Goal: Task Accomplishment & Management: Manage account settings

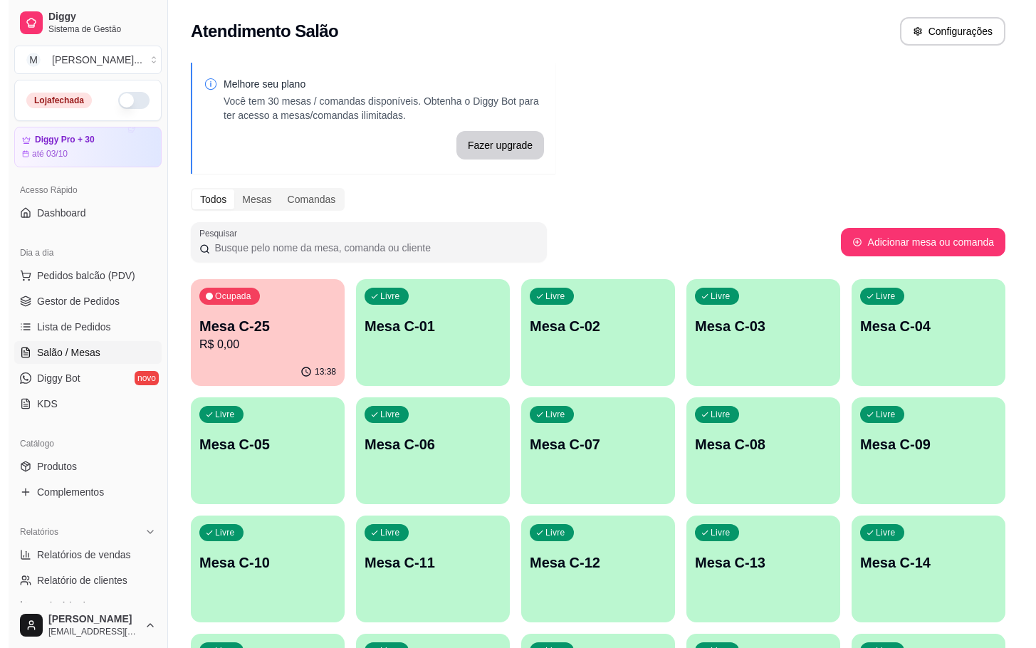
scroll to position [295, 0]
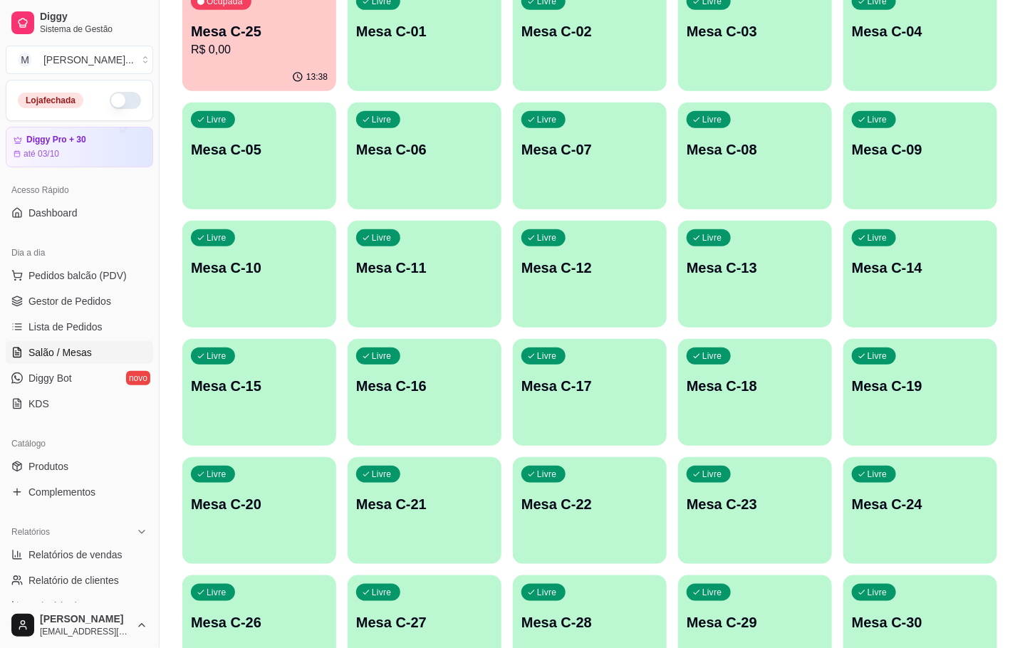
click at [741, 362] on div "Livre Mesa C-18" at bounding box center [755, 384] width 154 height 90
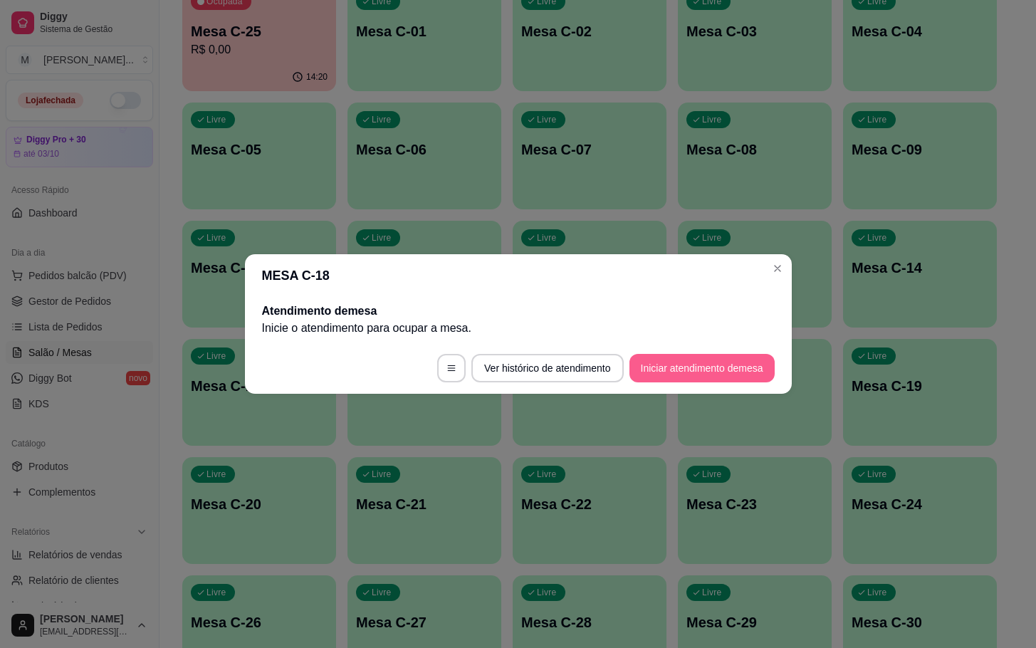
click at [719, 361] on button "Iniciar atendimento de mesa" at bounding box center [701, 368] width 145 height 28
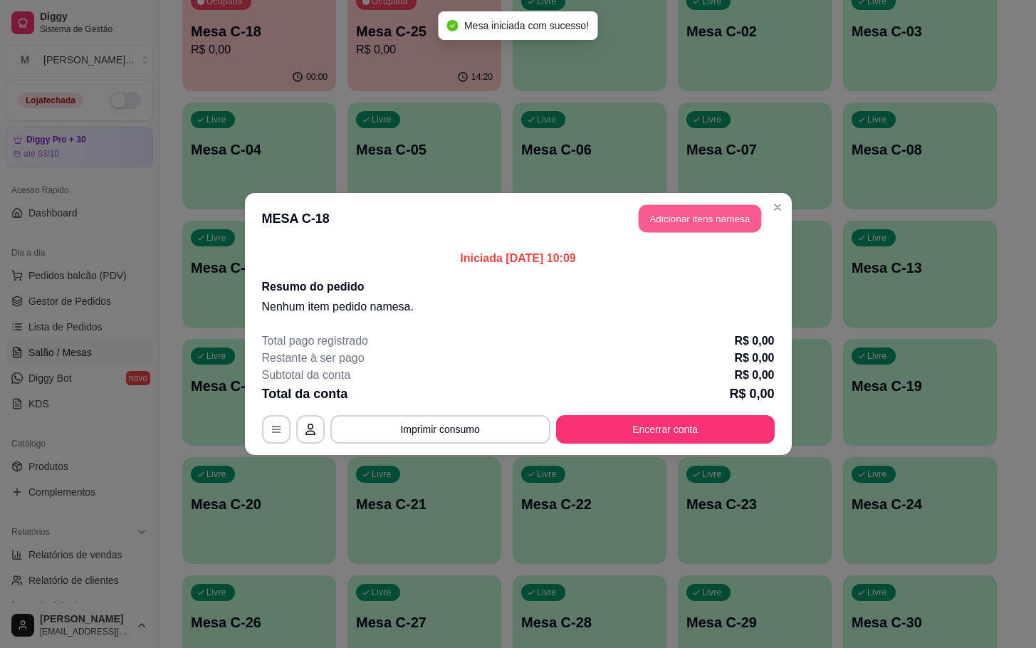
click at [695, 209] on button "Adicionar itens na mesa" at bounding box center [700, 219] width 122 height 28
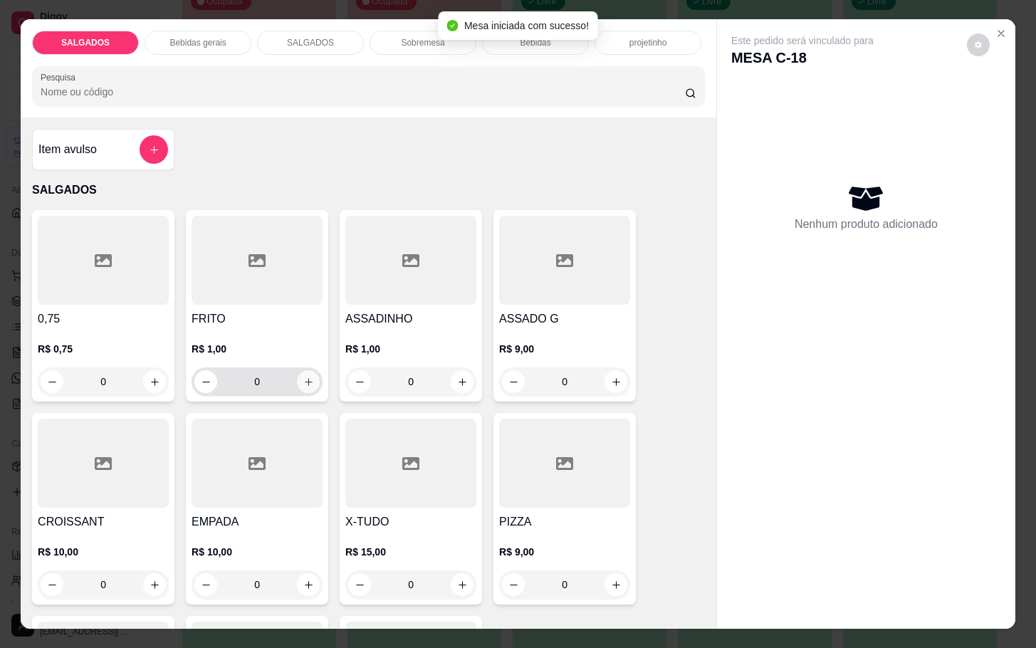
click at [303, 377] on icon "increase-product-quantity" at bounding box center [308, 382] width 11 height 11
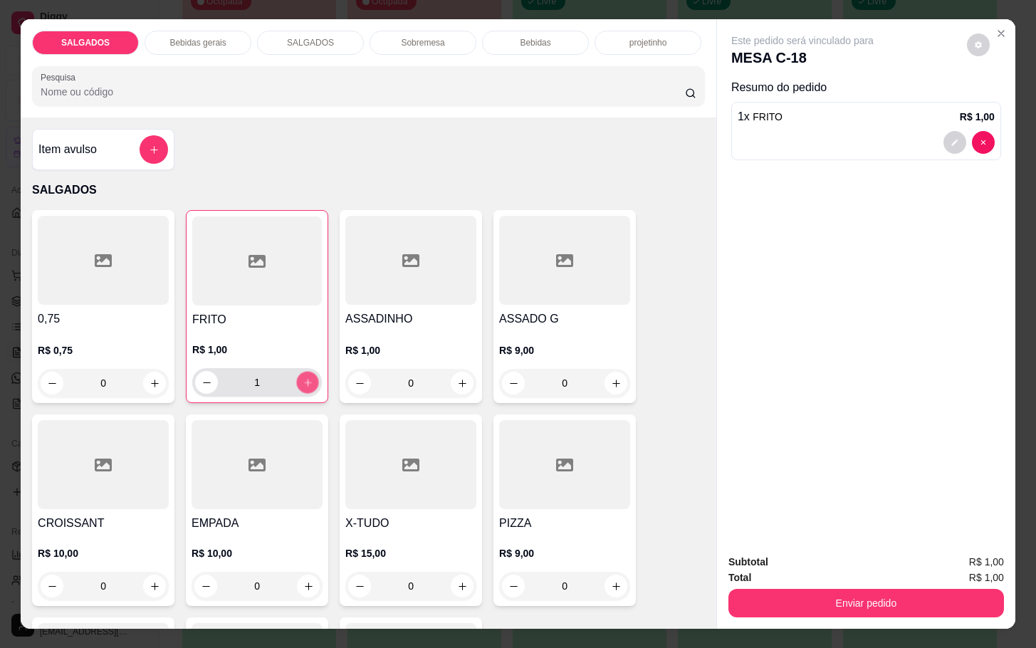
click at [303, 377] on icon "increase-product-quantity" at bounding box center [308, 382] width 11 height 11
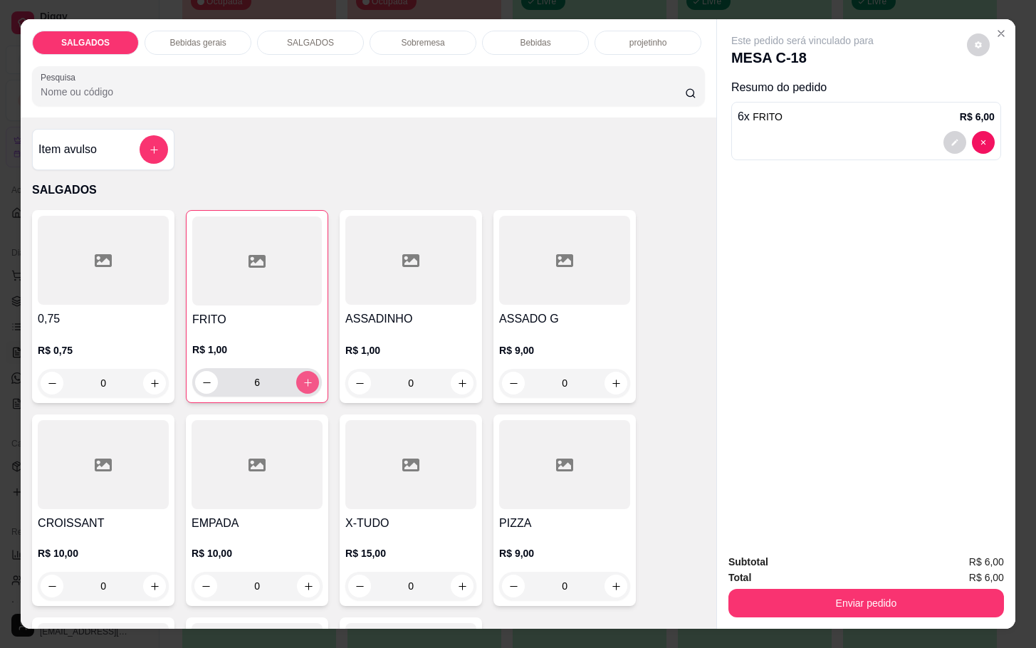
click at [303, 377] on icon "increase-product-quantity" at bounding box center [308, 382] width 11 height 11
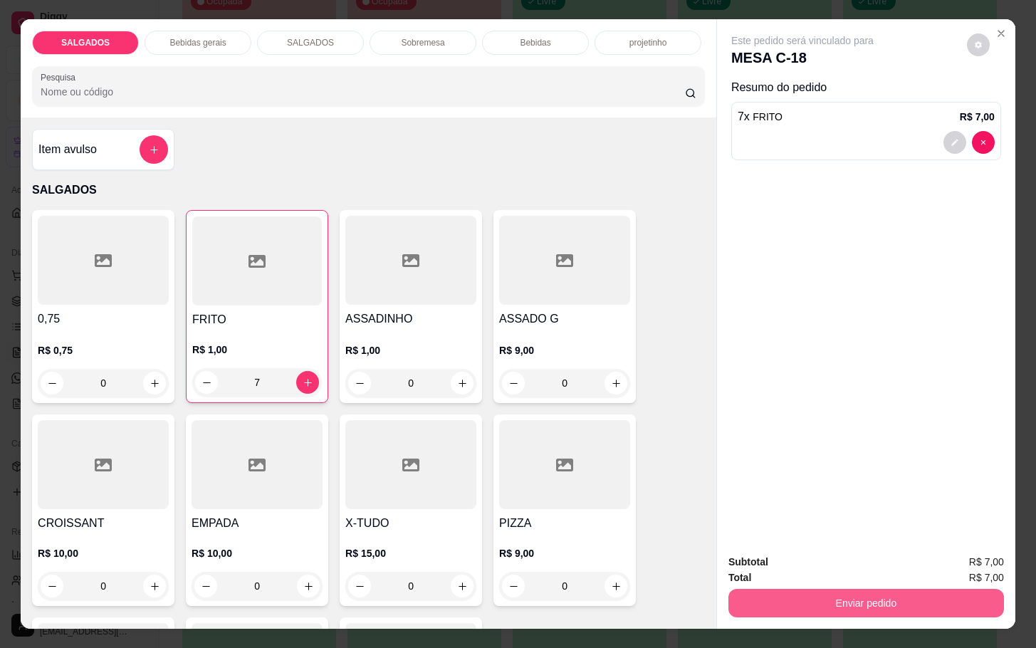
click at [827, 592] on button "Enviar pedido" at bounding box center [866, 603] width 276 height 28
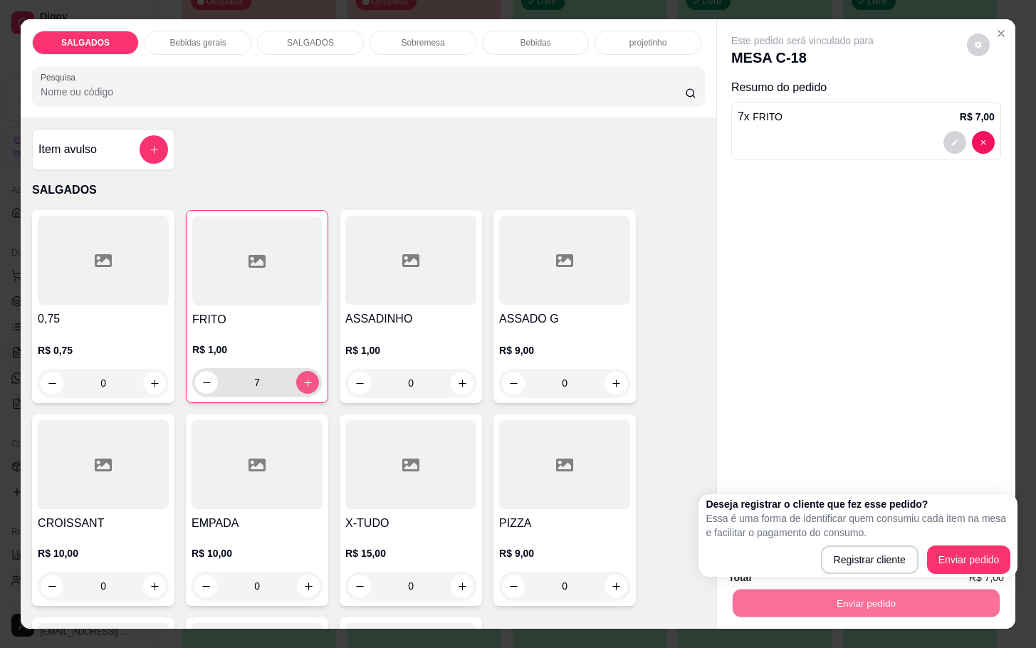
click at [297, 389] on div "7" at bounding box center [257, 382] width 124 height 28
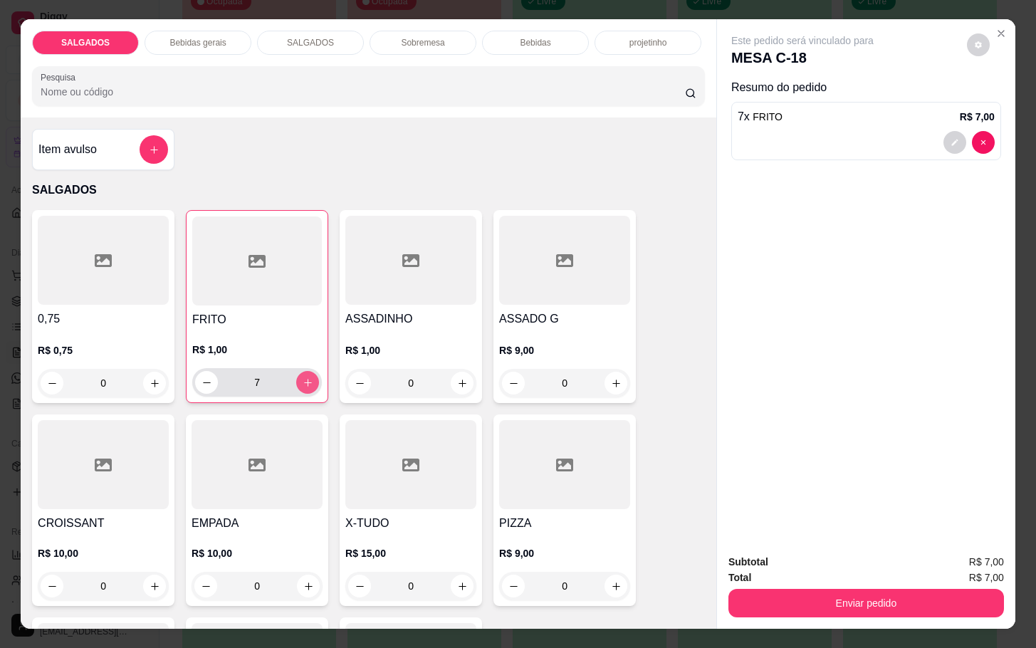
click at [304, 371] on button "increase-product-quantity" at bounding box center [307, 382] width 23 height 23
type input "8"
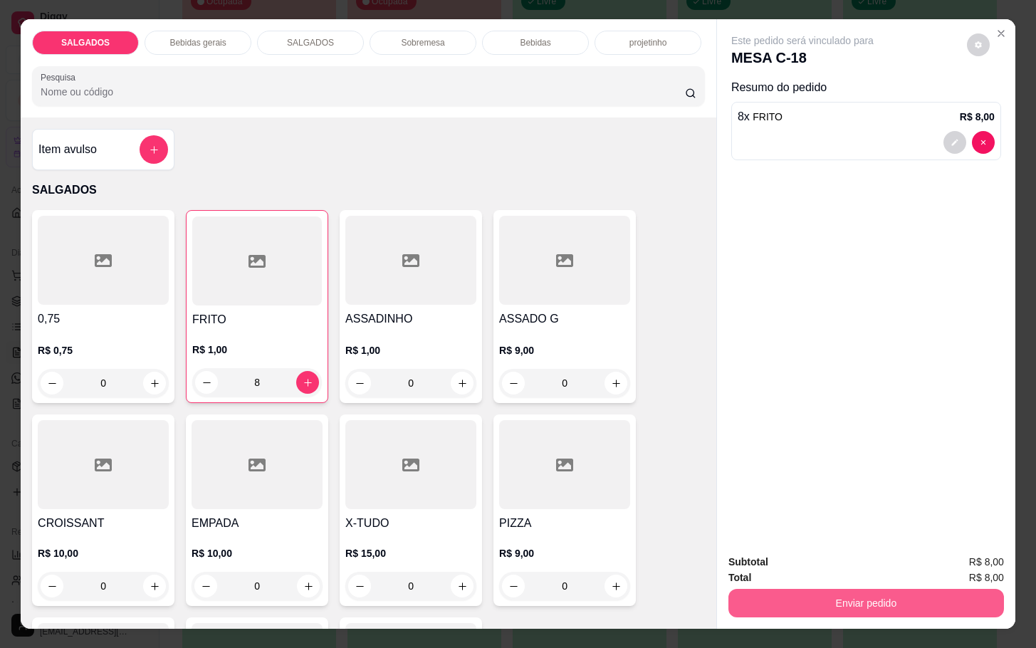
click at [814, 589] on button "Enviar pedido" at bounding box center [866, 603] width 276 height 28
click at [947, 560] on button "Enviar pedido" at bounding box center [965, 560] width 78 height 26
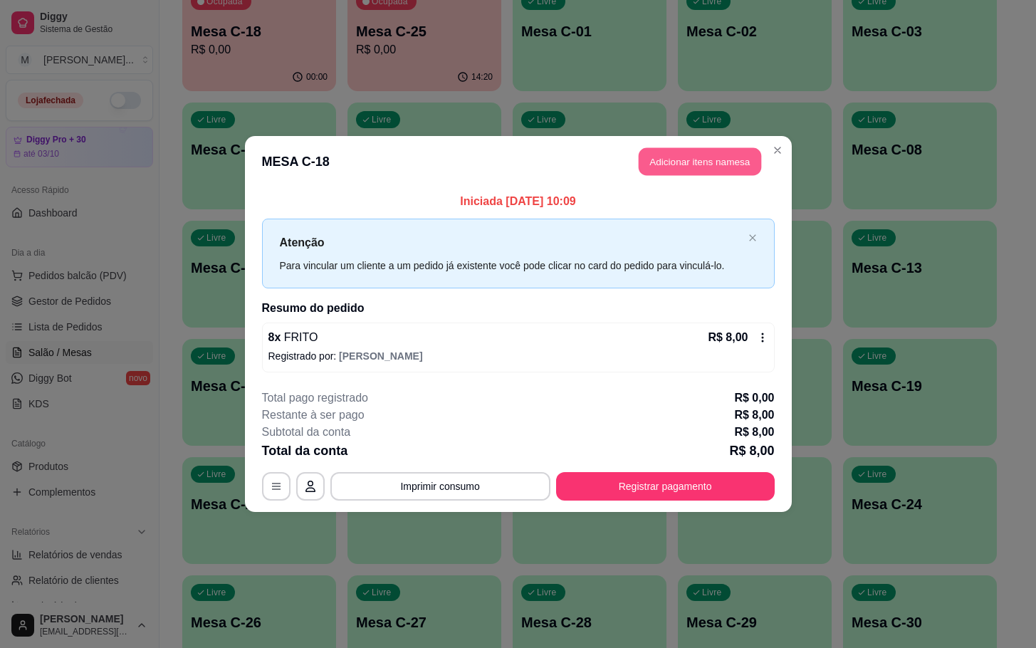
click at [676, 171] on button "Adicionar itens na mesa" at bounding box center [700, 162] width 122 height 28
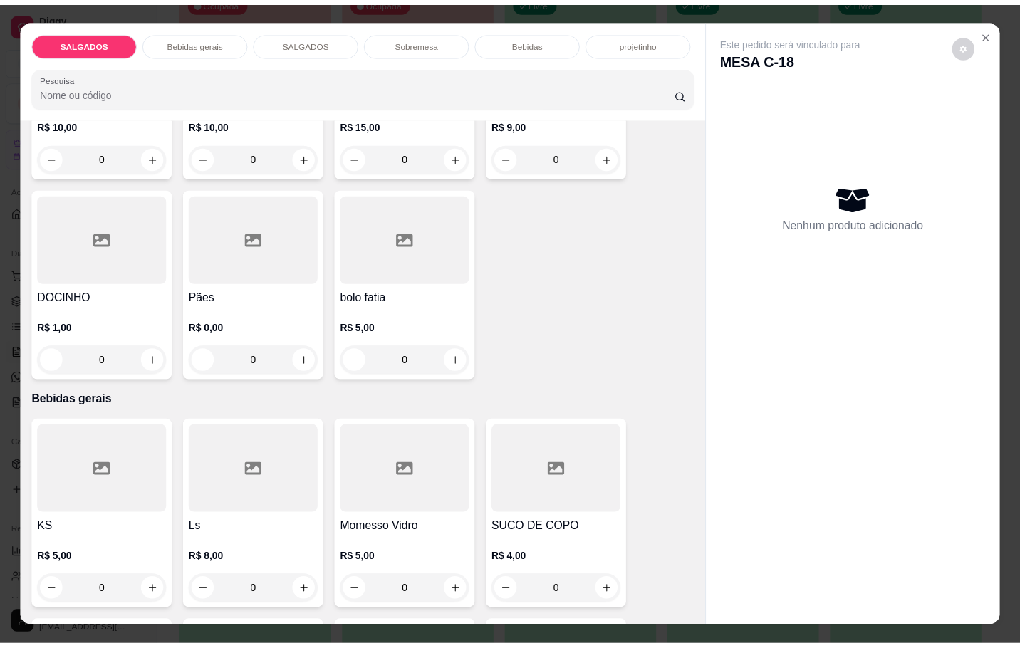
scroll to position [641, 0]
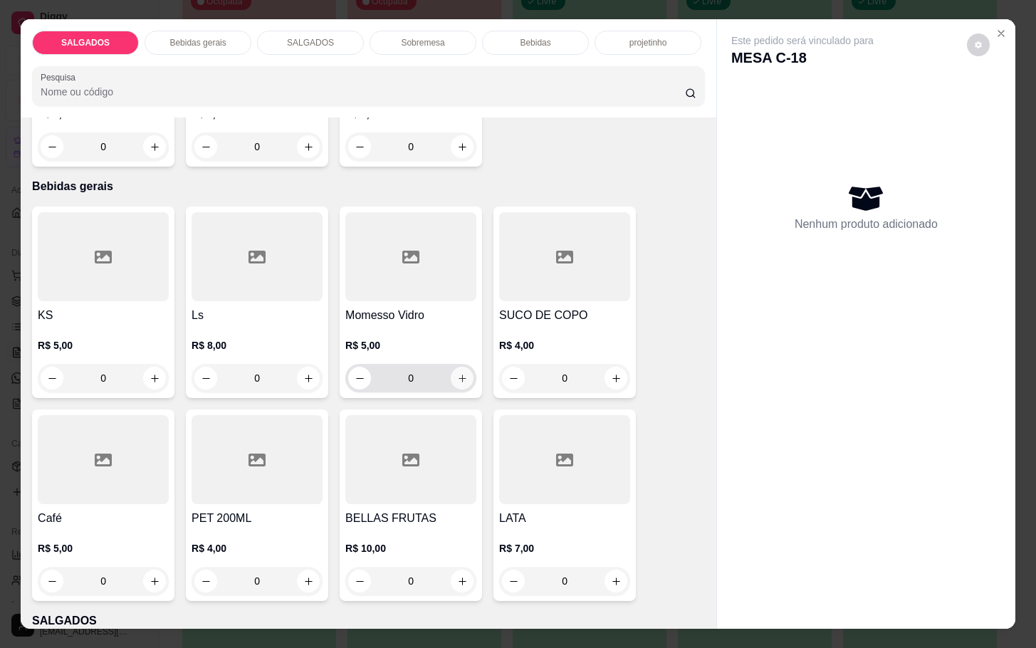
click at [455, 377] on button "increase-product-quantity" at bounding box center [462, 378] width 23 height 23
type input "1"
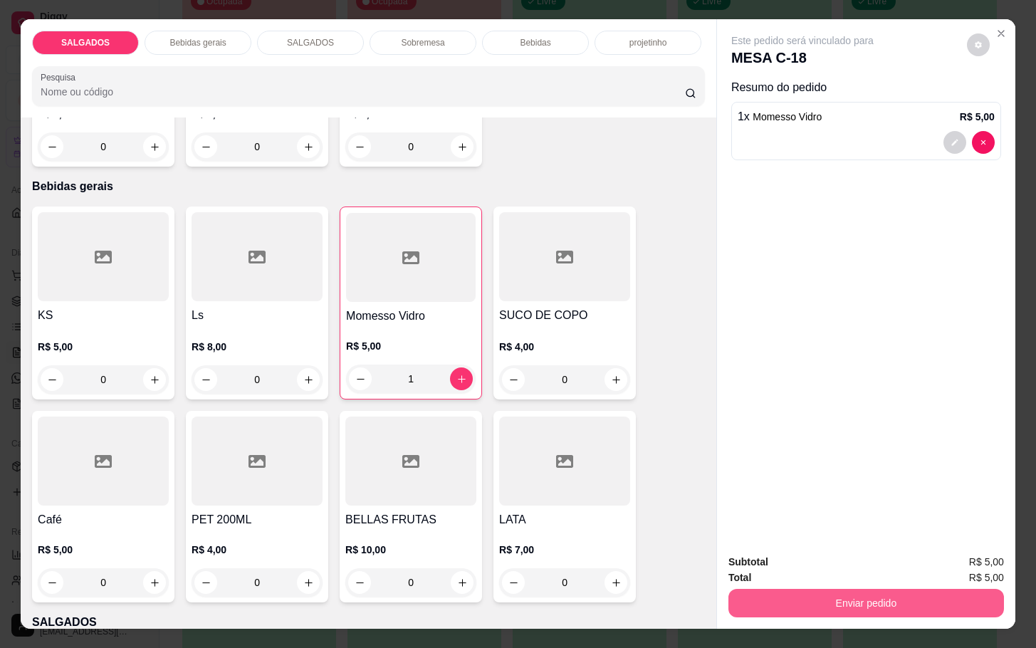
click at [893, 594] on button "Enviar pedido" at bounding box center [866, 603] width 276 height 28
click at [955, 548] on button "Enviar pedido" at bounding box center [964, 560] width 80 height 27
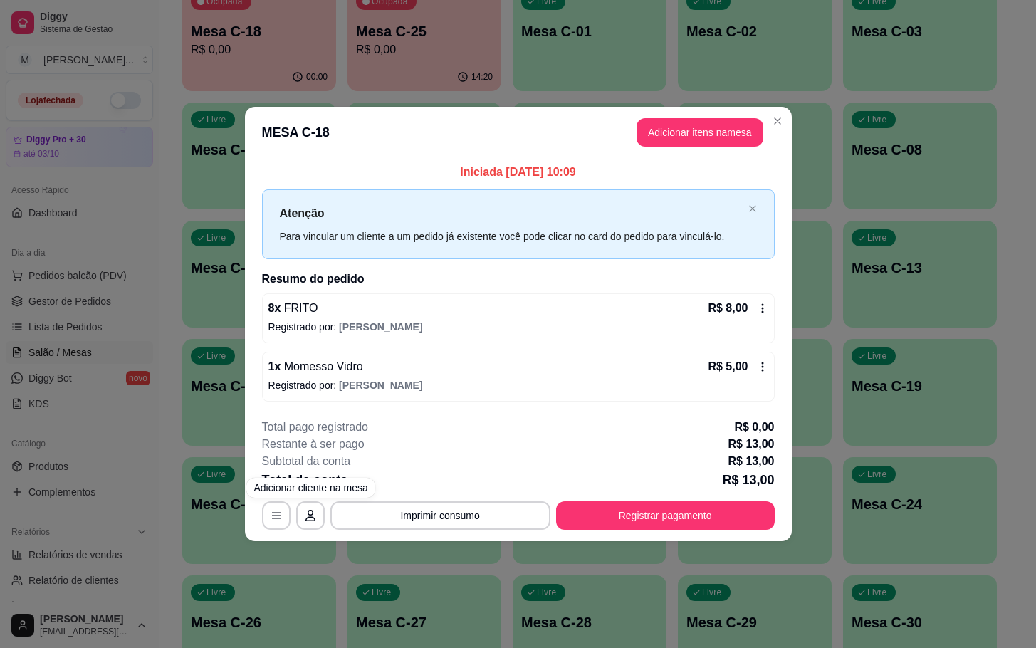
click at [855, 409] on div "**********" at bounding box center [518, 324] width 1036 height 648
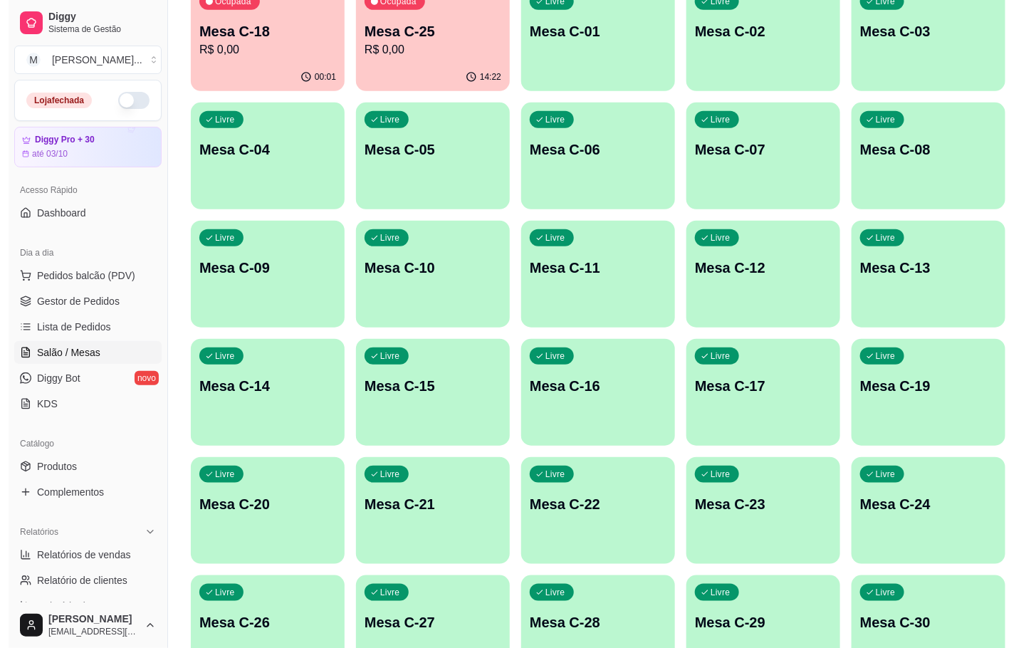
scroll to position [188, 0]
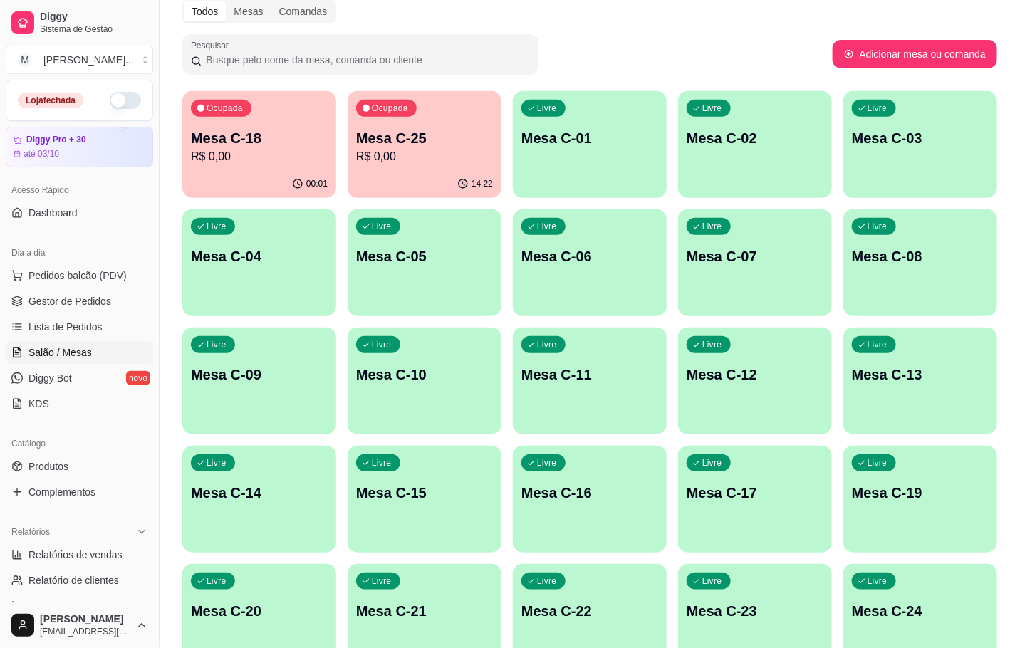
click at [722, 282] on div "Livre Mesa C-07" at bounding box center [755, 254] width 154 height 90
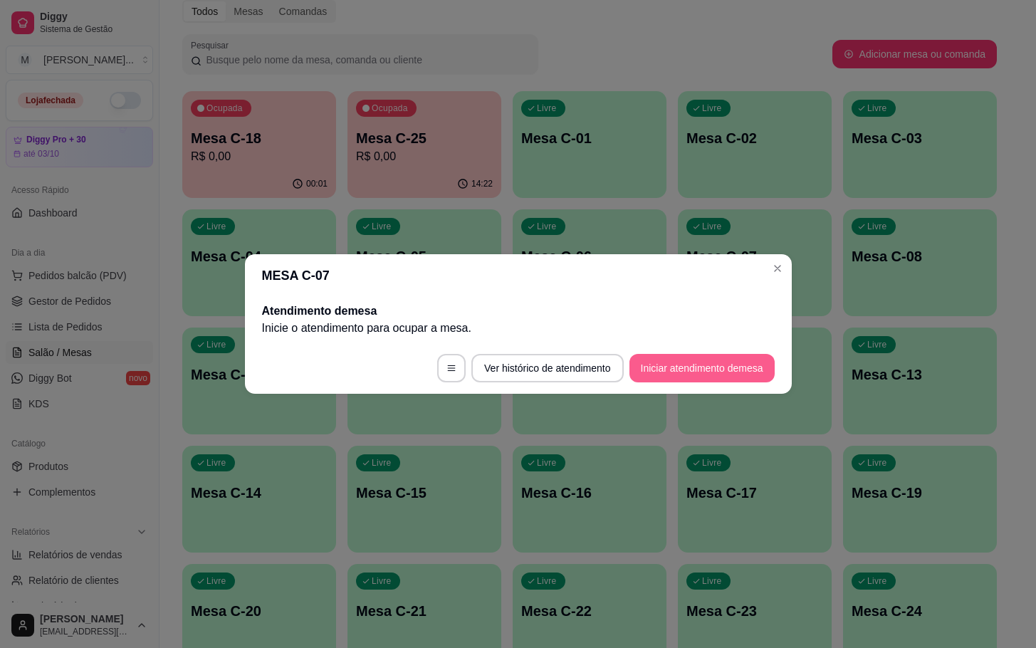
click at [667, 372] on button "Iniciar atendimento de mesa" at bounding box center [701, 368] width 145 height 28
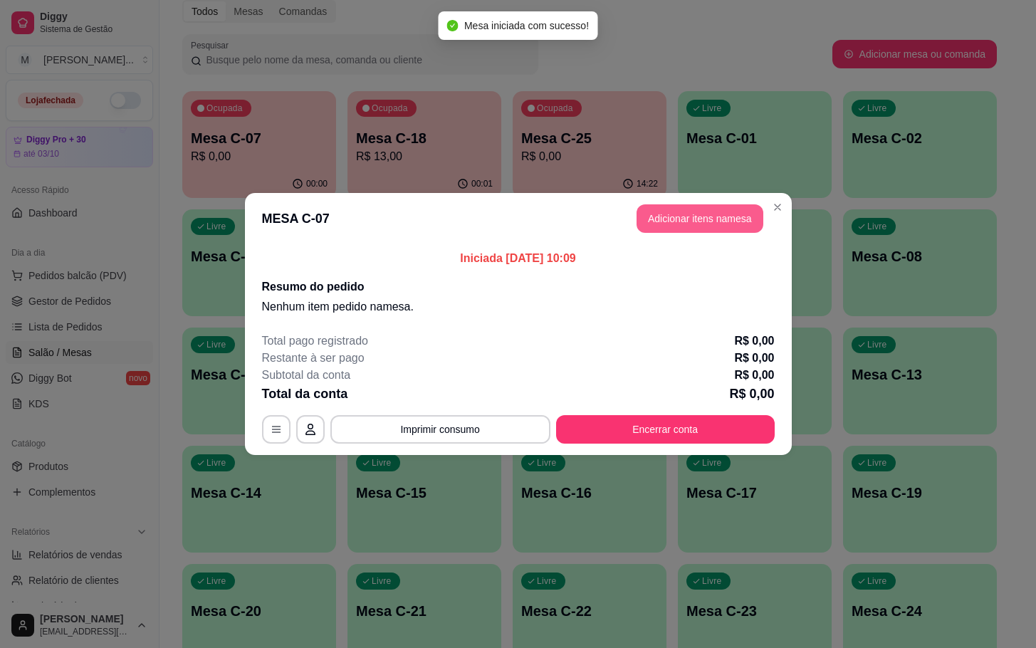
click at [729, 221] on button "Adicionar itens na mesa" at bounding box center [700, 218] width 127 height 28
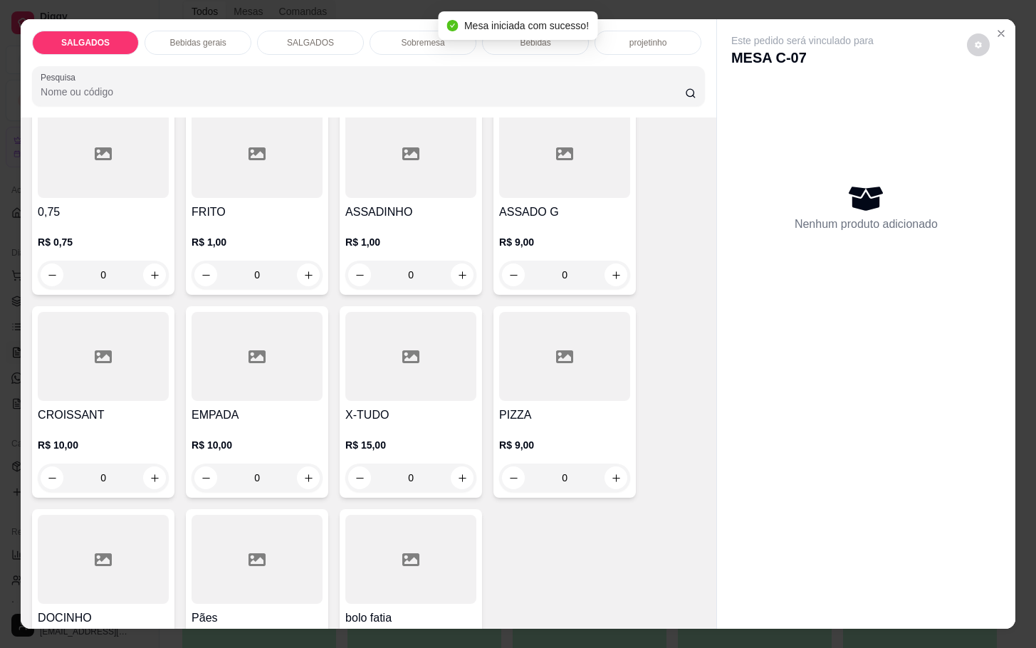
scroll to position [0, 0]
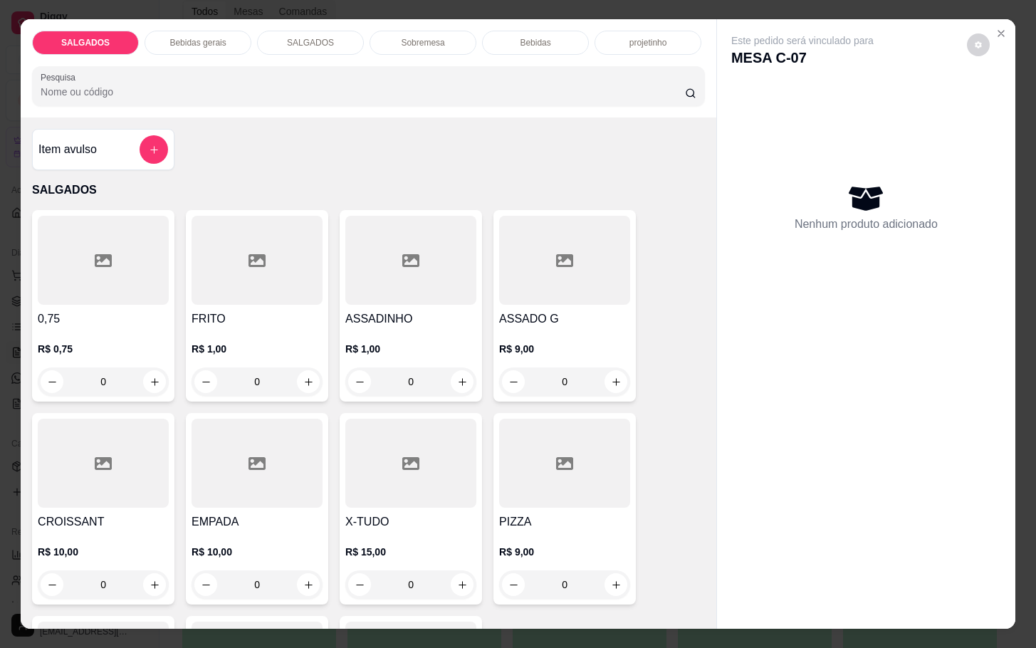
click at [286, 370] on input "0" at bounding box center [257, 381] width 80 height 28
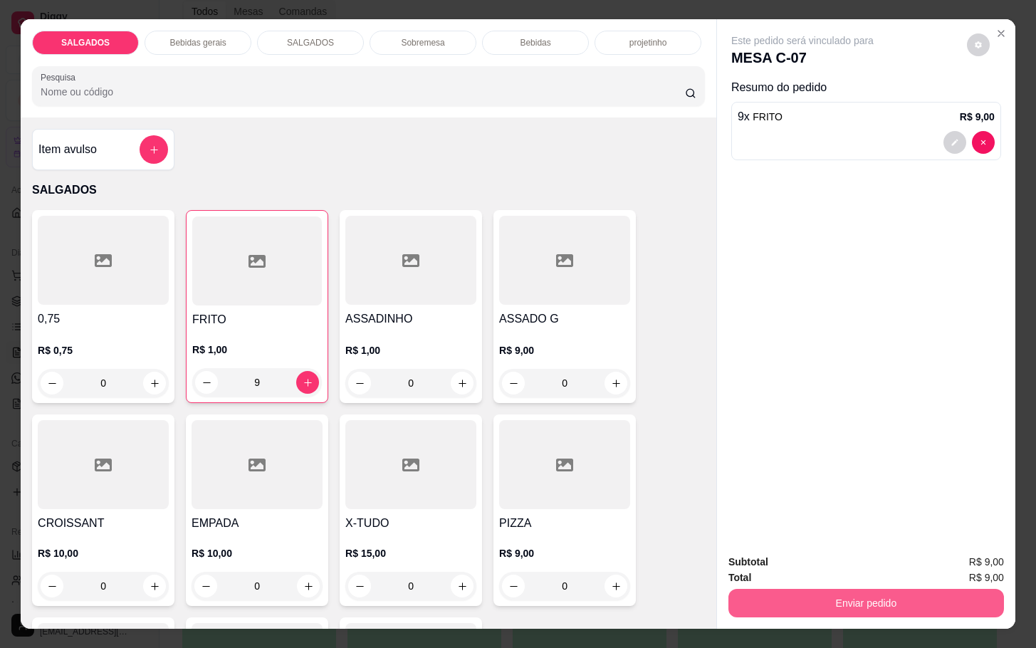
type input "9"
click at [819, 605] on button "Enviar pedido" at bounding box center [866, 603] width 276 height 28
click at [957, 566] on button "Enviar pedido" at bounding box center [965, 560] width 78 height 26
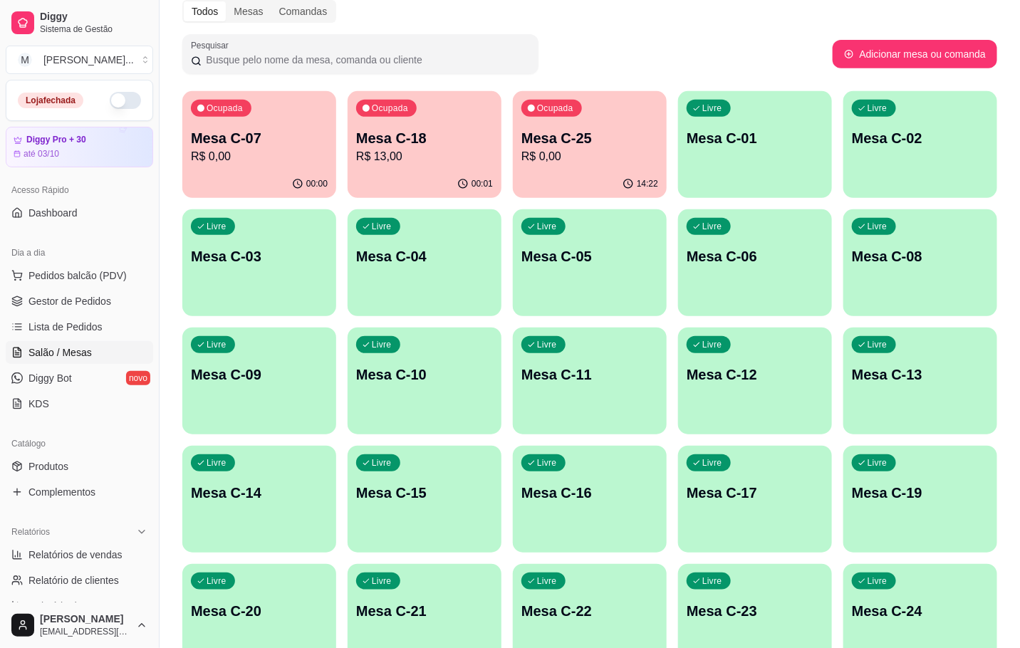
click at [598, 145] on p "Mesa C-25" at bounding box center [589, 138] width 137 height 20
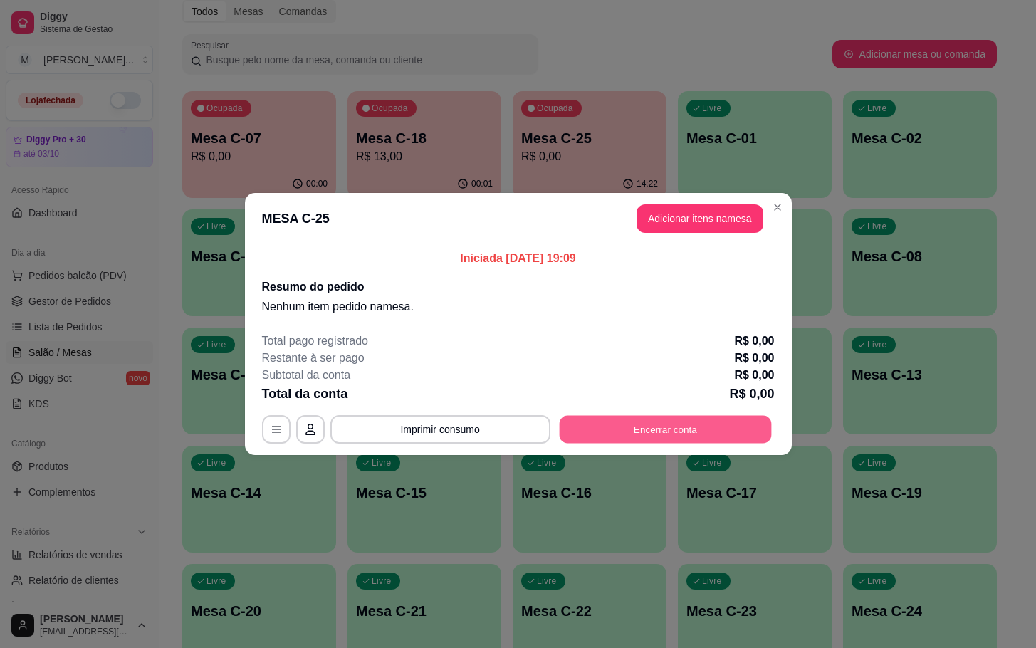
click at [607, 430] on button "Encerrar conta" at bounding box center [665, 430] width 212 height 28
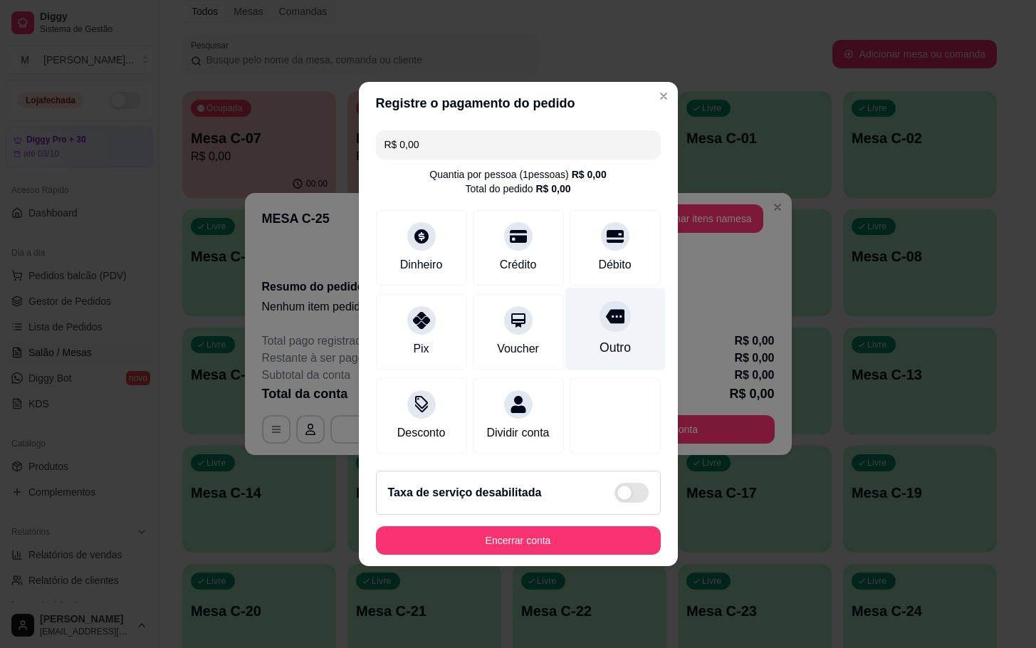
click at [578, 334] on div "Outro" at bounding box center [615, 329] width 100 height 83
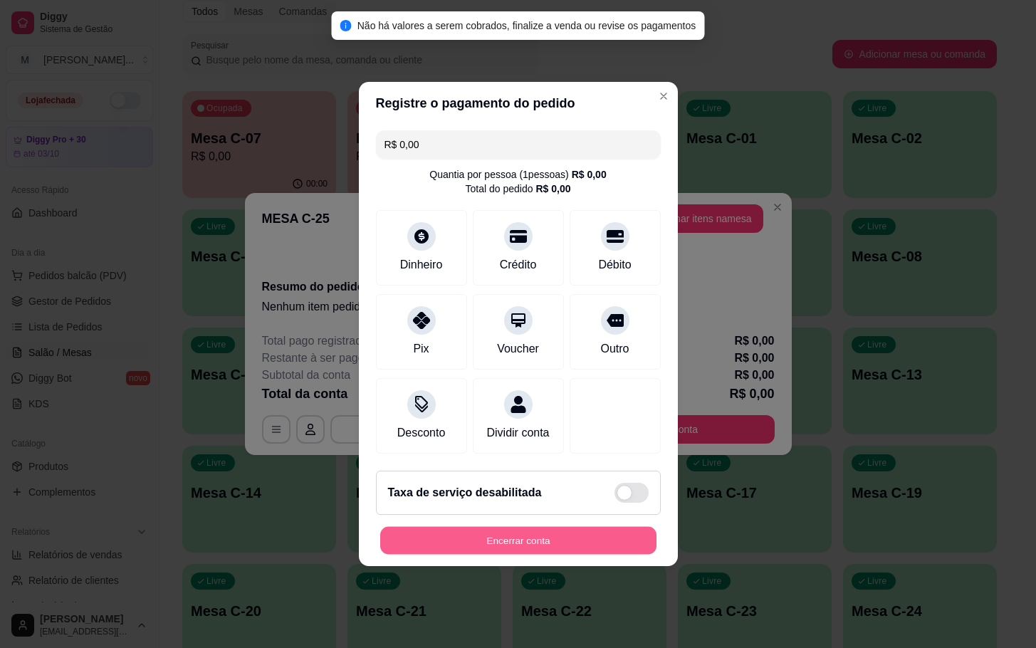
click at [520, 554] on button "Encerrar conta" at bounding box center [518, 541] width 276 height 28
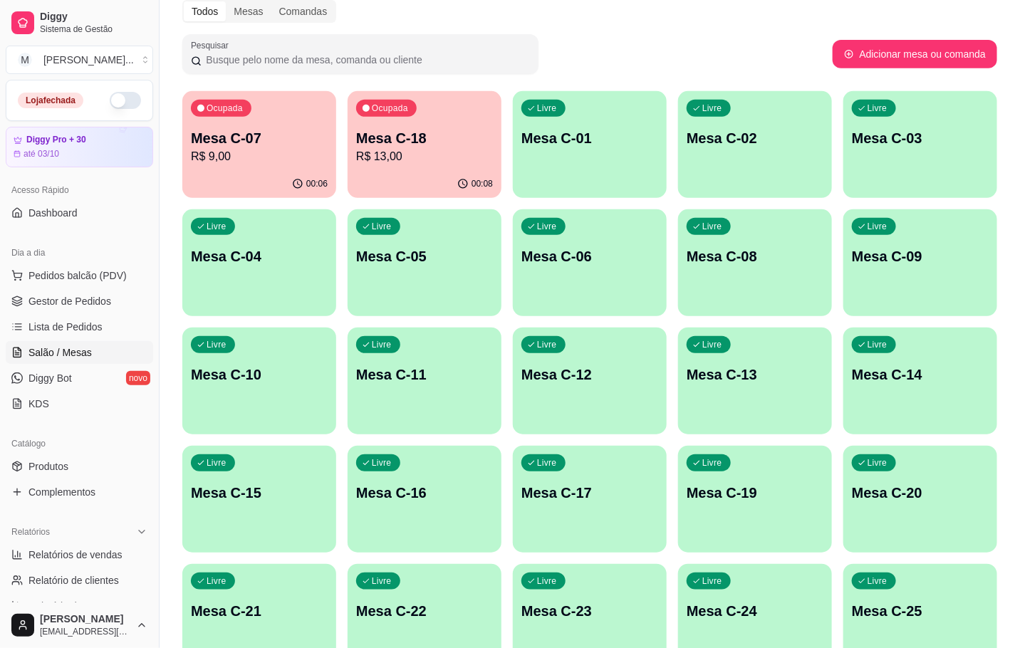
click at [385, 158] on p "R$ 13,00" at bounding box center [424, 156] width 137 height 17
click at [276, 202] on div "Ocupada Mesa C-07 R$ 9,00 00:07 Ocupada Mesa C-18 R$ 13,00 00:08 Livre Mesa C-0…" at bounding box center [589, 440] width 815 height 698
click at [246, 187] on div "00:07" at bounding box center [259, 182] width 150 height 27
click at [402, 135] on p "Mesa C-18" at bounding box center [424, 138] width 137 height 20
click at [250, 164] on div "Ocupada Mesa C-07 R$ 9,00" at bounding box center [259, 130] width 154 height 79
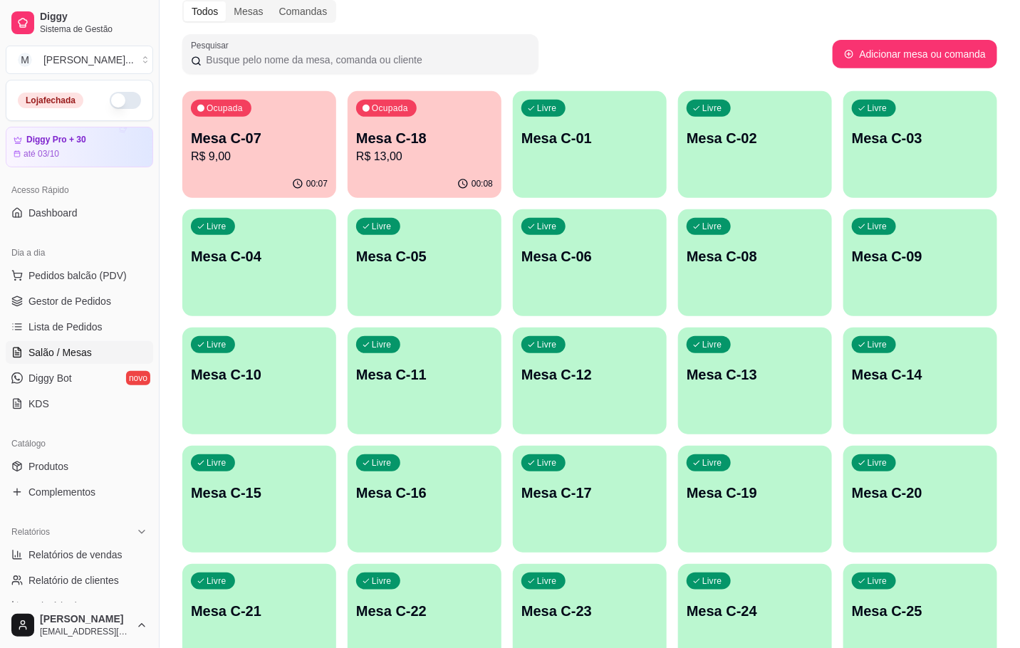
click at [414, 144] on p "Mesa C-18" at bounding box center [424, 138] width 137 height 20
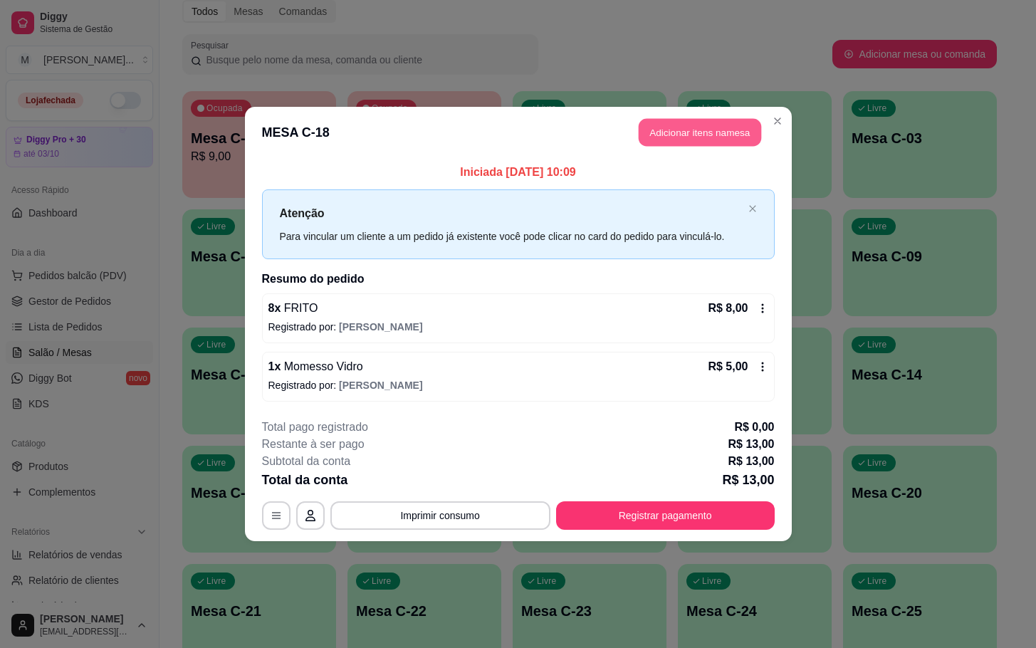
click at [677, 135] on button "Adicionar itens na mesa" at bounding box center [700, 133] width 122 height 28
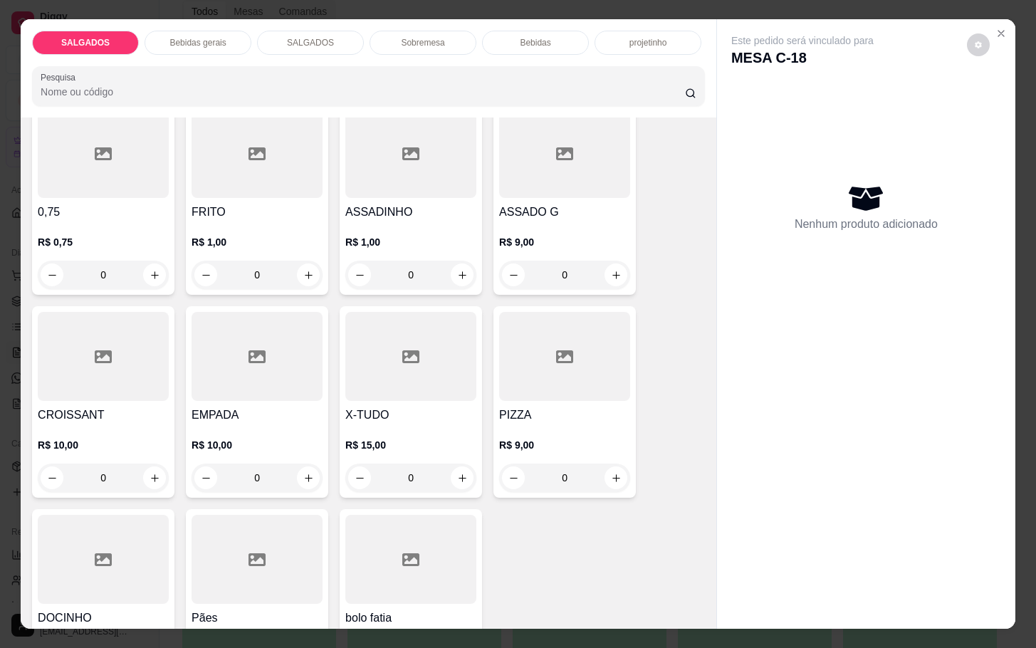
scroll to position [214, 0]
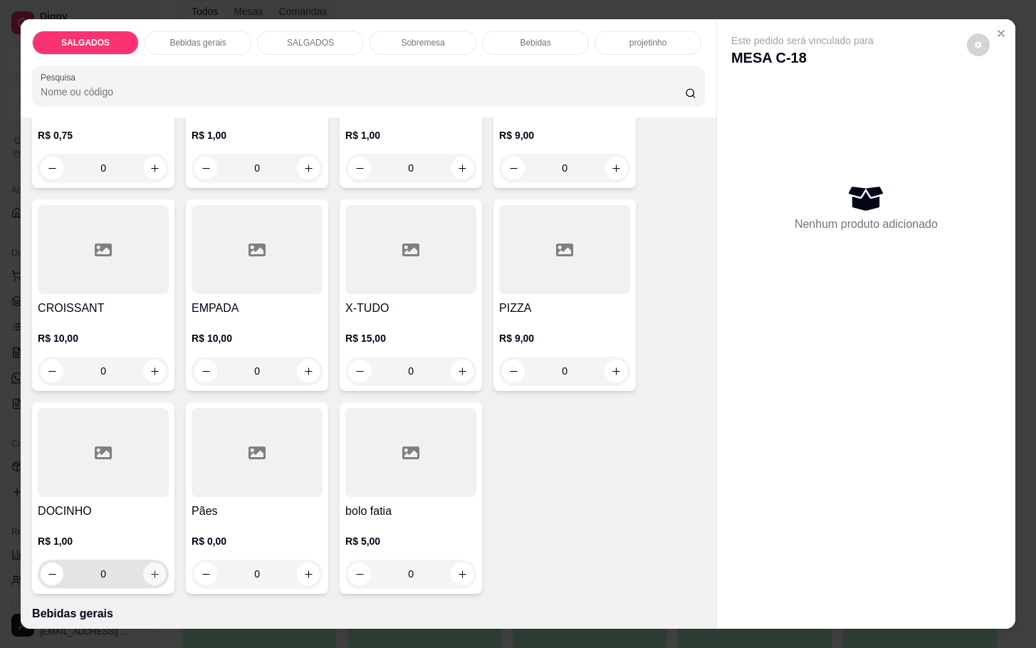
click at [150, 570] on icon "increase-product-quantity" at bounding box center [155, 574] width 11 height 11
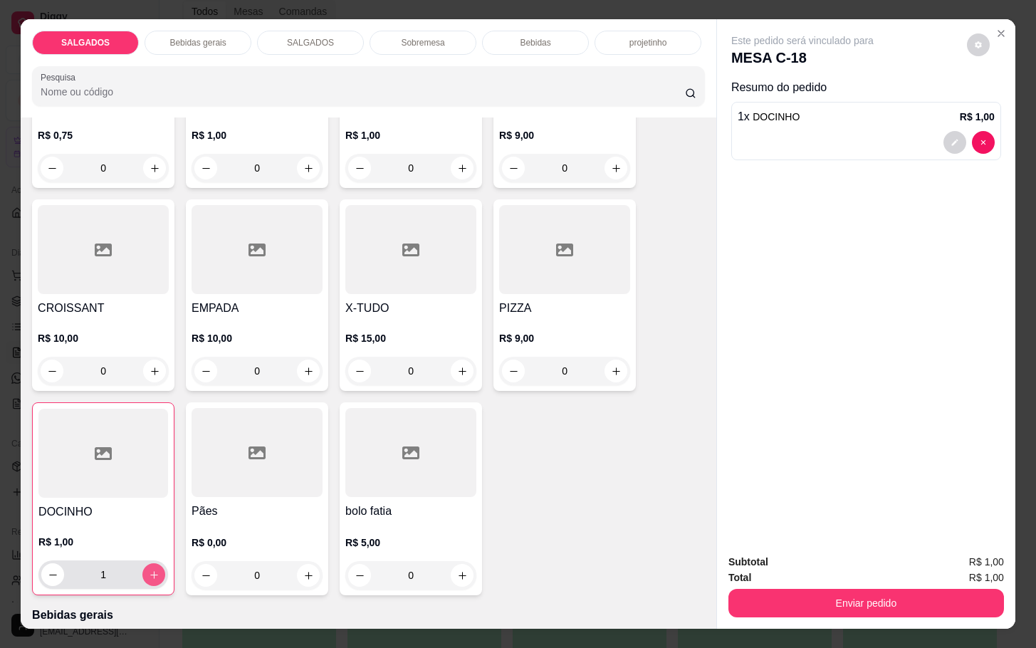
click at [149, 570] on icon "increase-product-quantity" at bounding box center [154, 575] width 11 height 11
type input "4"
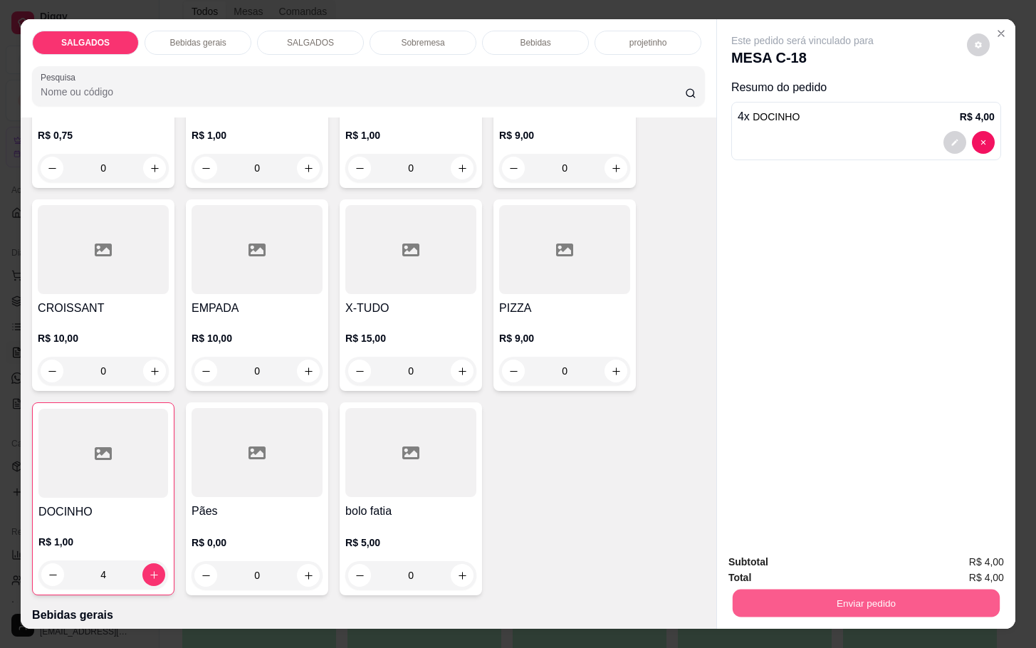
click at [868, 592] on button "Enviar pedido" at bounding box center [866, 603] width 267 height 28
click at [943, 552] on button "Enviar pedido" at bounding box center [965, 560] width 78 height 26
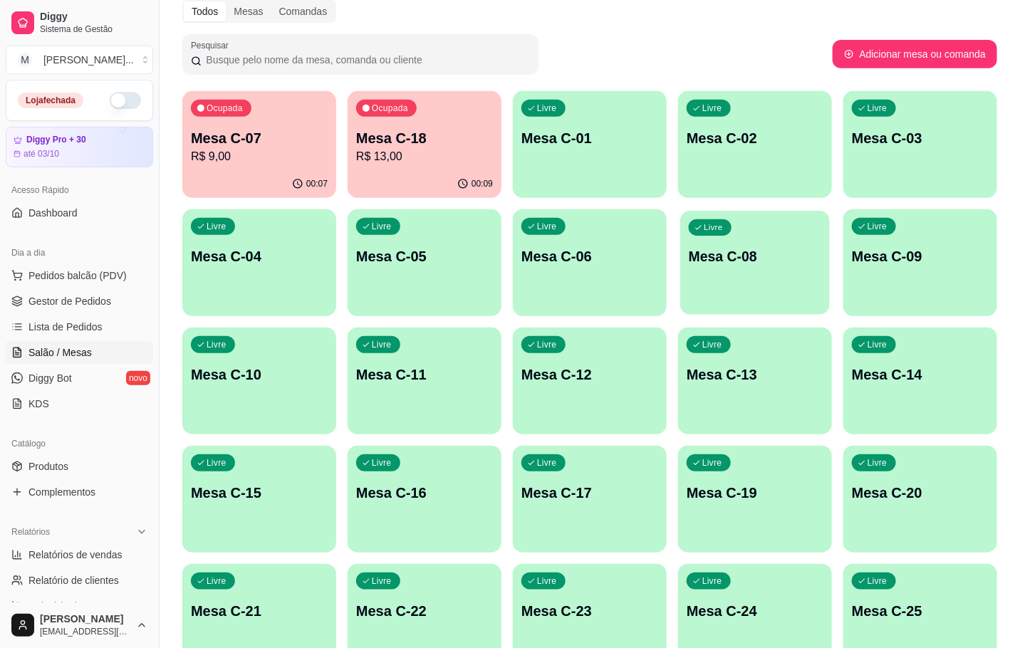
click at [731, 258] on p "Mesa C-08" at bounding box center [755, 256] width 132 height 19
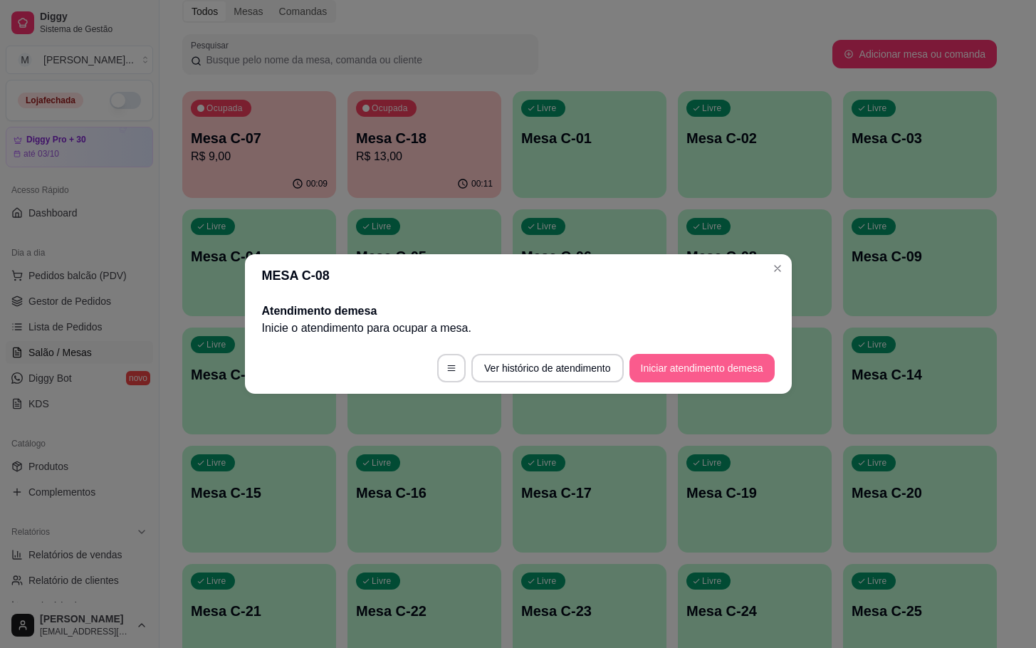
click at [689, 389] on footer "Ver histórico de atendimento Iniciar atendimento de mesa" at bounding box center [518, 368] width 547 height 51
click at [725, 355] on button "Iniciar atendimento de mesa" at bounding box center [701, 368] width 145 height 28
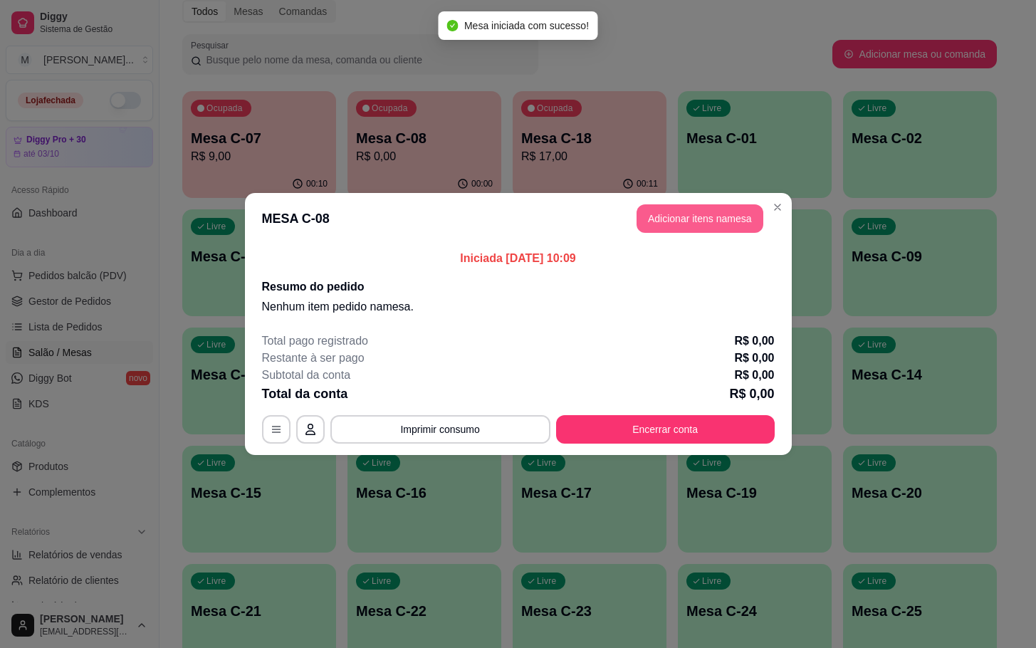
click at [669, 220] on button "Adicionar itens na mesa" at bounding box center [700, 218] width 127 height 28
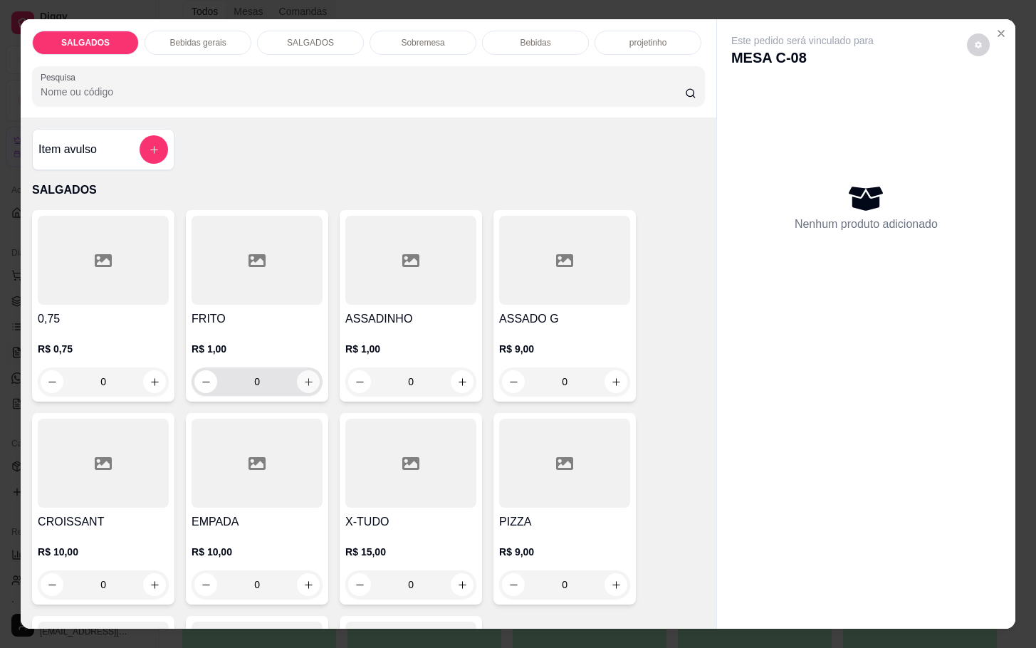
click at [303, 377] on icon "increase-product-quantity" at bounding box center [308, 382] width 11 height 11
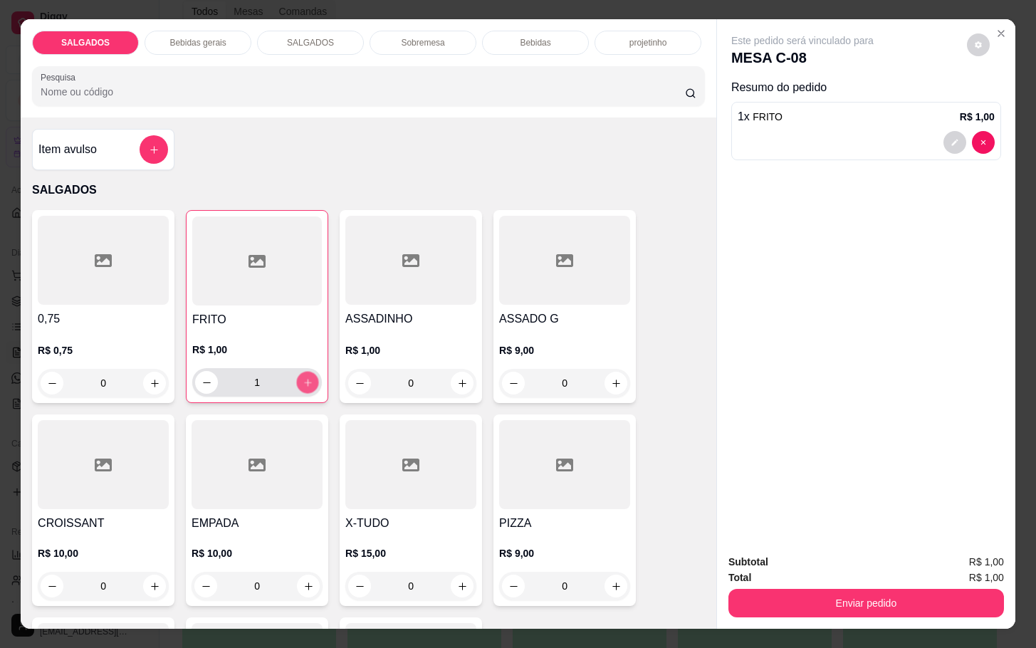
click at [303, 377] on icon "increase-product-quantity" at bounding box center [308, 382] width 11 height 11
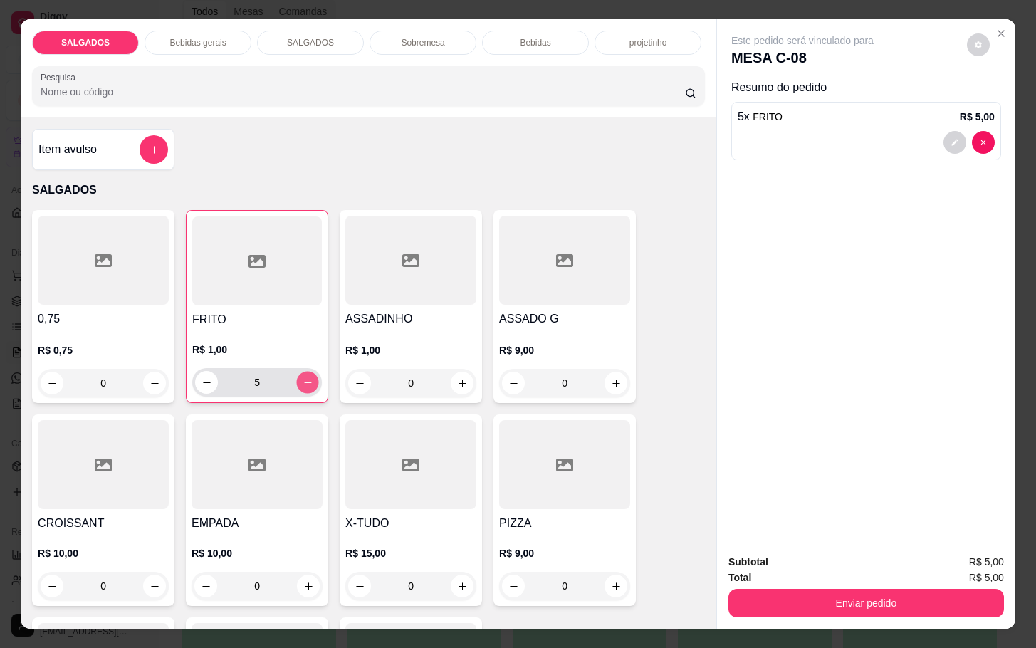
type input "6"
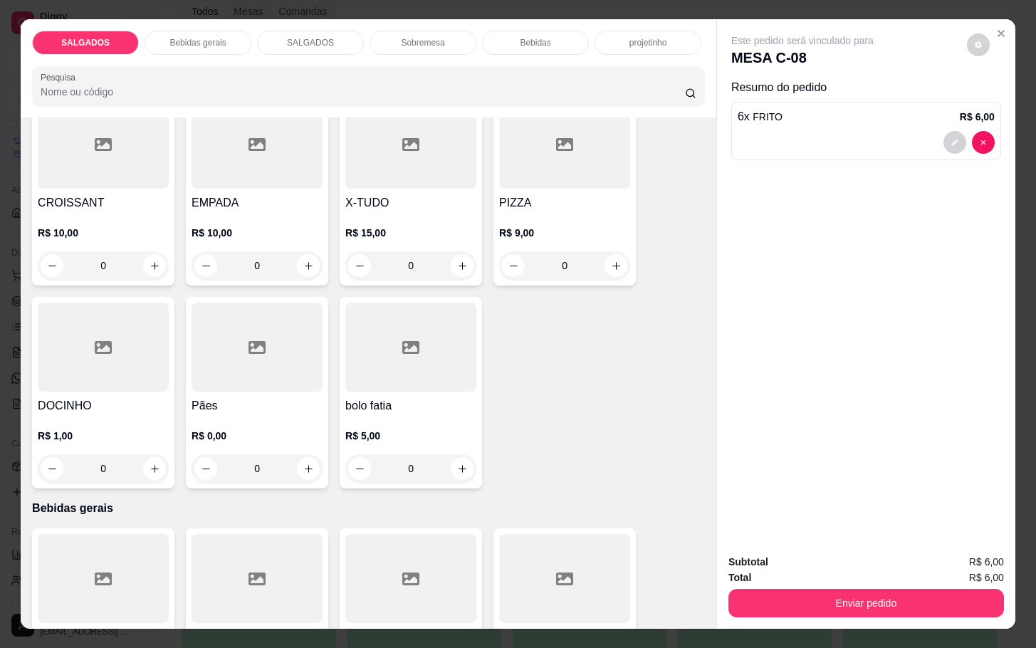
scroll to position [641, 0]
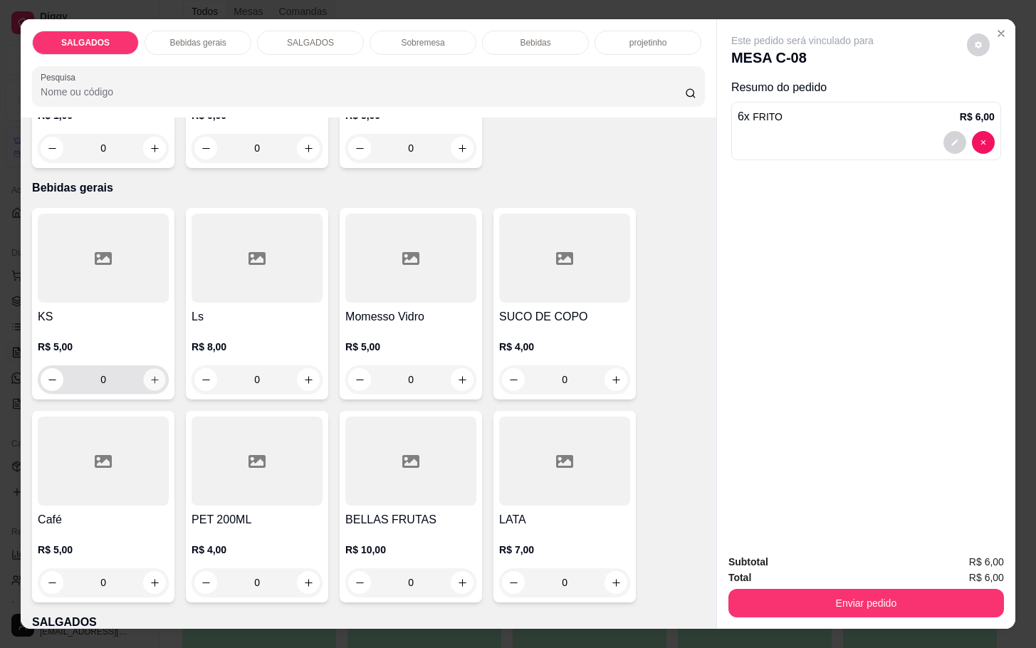
click at [150, 375] on icon "increase-product-quantity" at bounding box center [155, 380] width 11 height 11
type input "1"
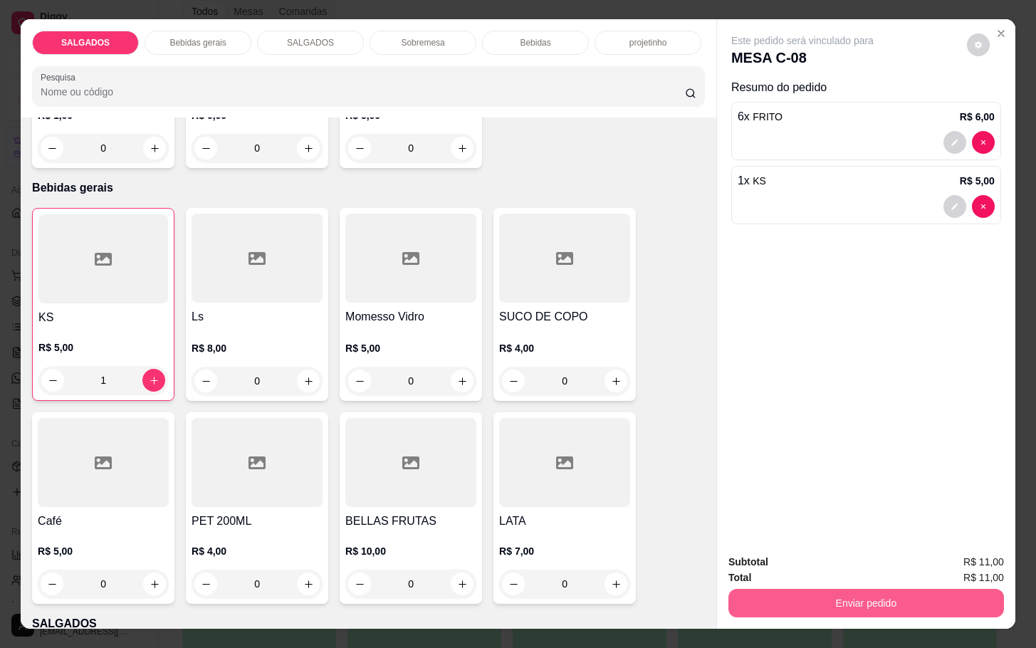
click at [832, 589] on button "Enviar pedido" at bounding box center [866, 603] width 276 height 28
click at [968, 554] on button "Enviar pedido" at bounding box center [964, 560] width 80 height 27
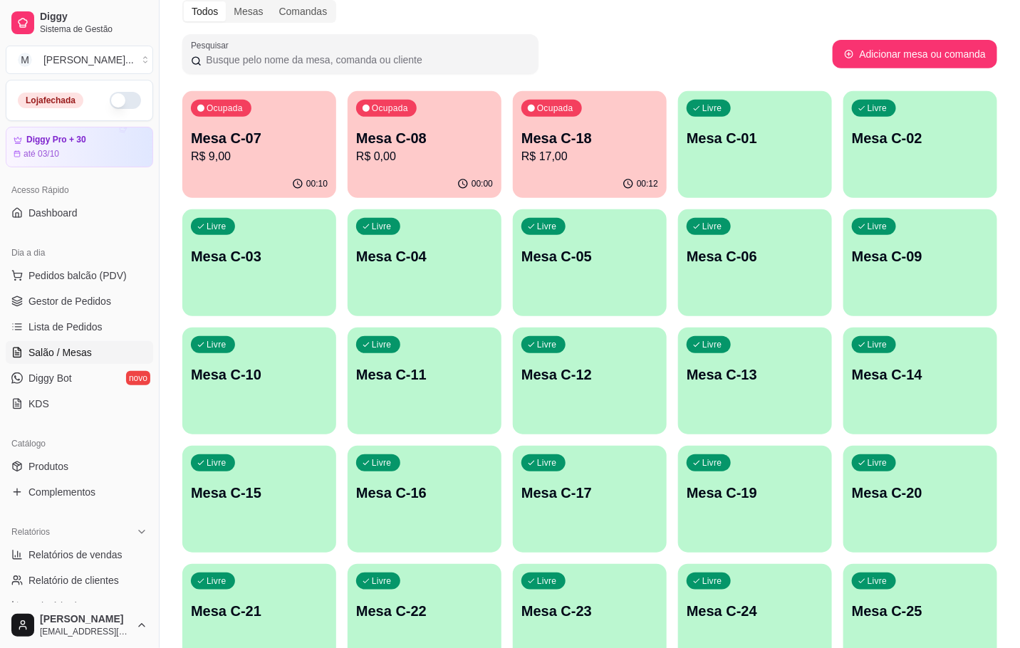
click at [584, 144] on p "Mesa C-18" at bounding box center [589, 138] width 137 height 20
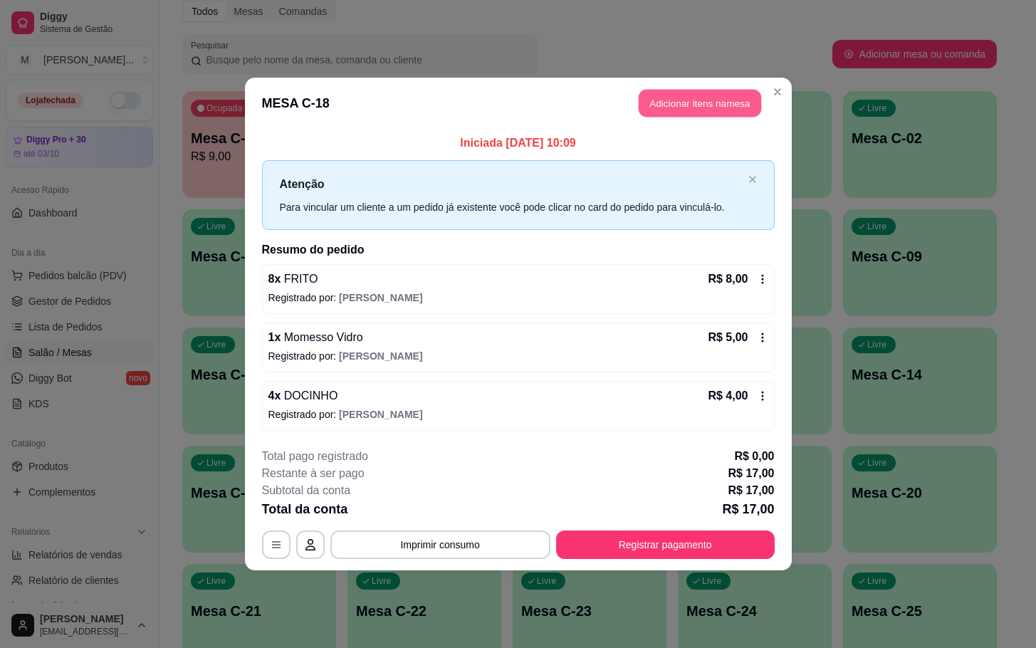
click at [704, 107] on button "Adicionar itens na mesa" at bounding box center [700, 104] width 122 height 28
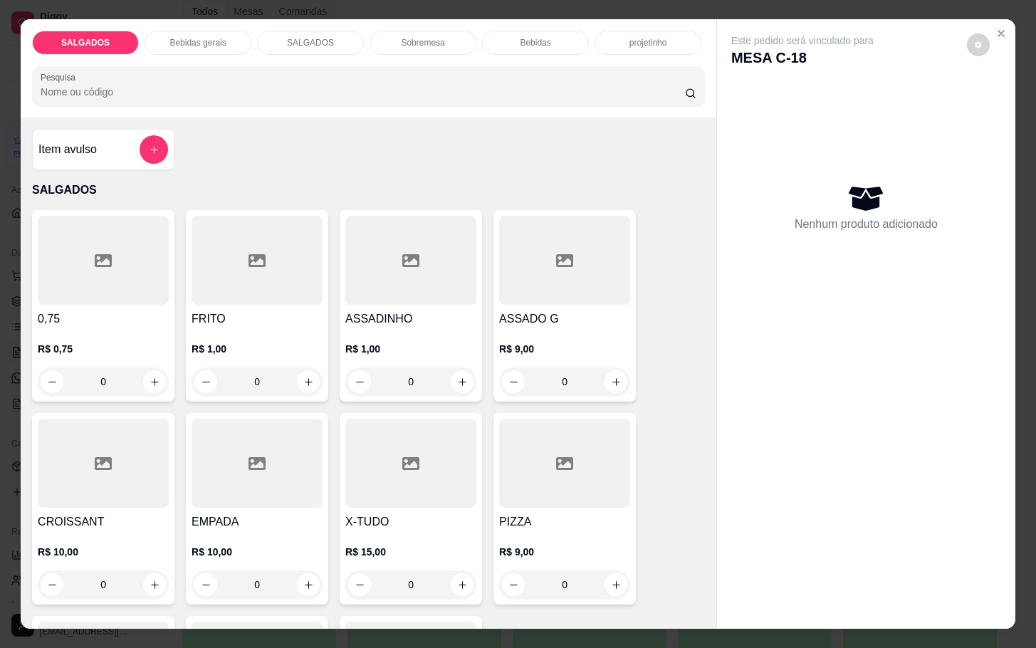
drag, startPoint x: 562, startPoint y: 375, endPoint x: 468, endPoint y: 365, distance: 94.5
click at [532, 367] on input "0" at bounding box center [565, 381] width 80 height 28
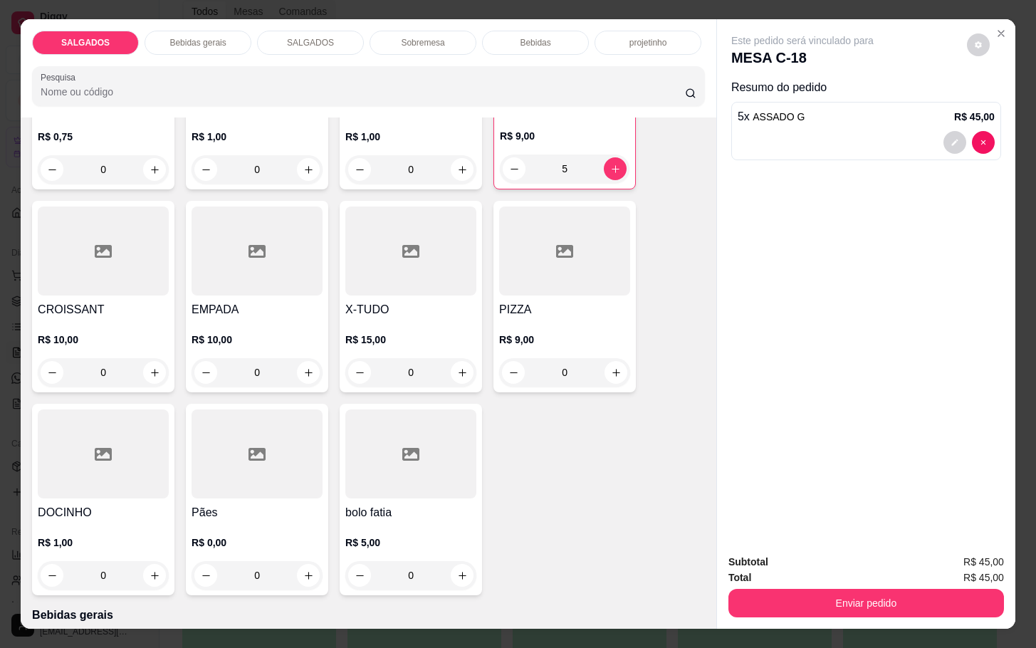
scroll to position [320, 0]
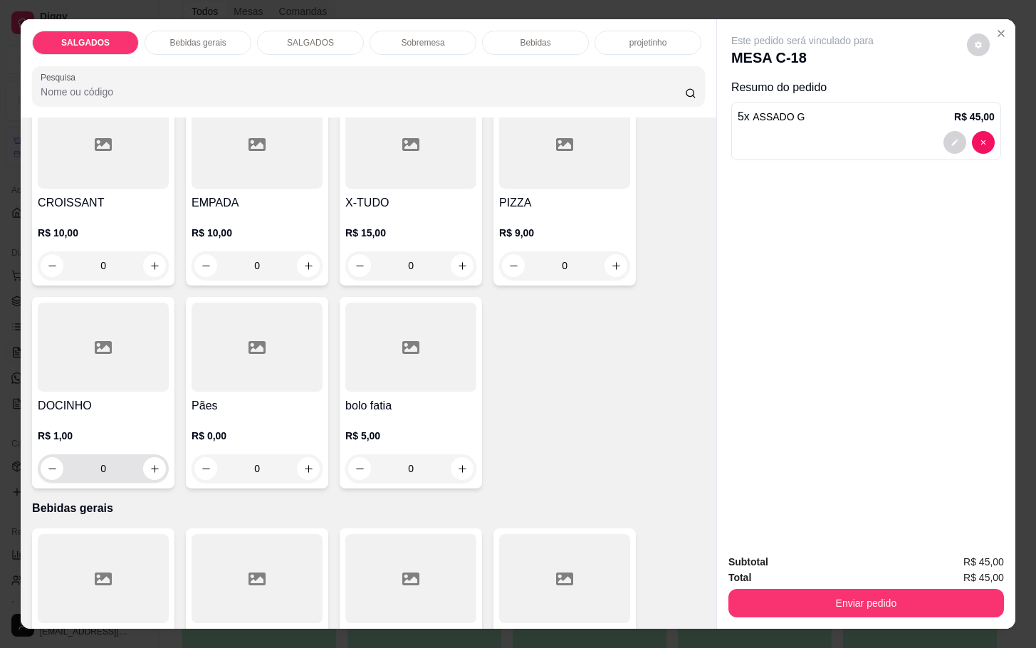
type input "5"
click at [111, 464] on input "0" at bounding box center [103, 468] width 80 height 28
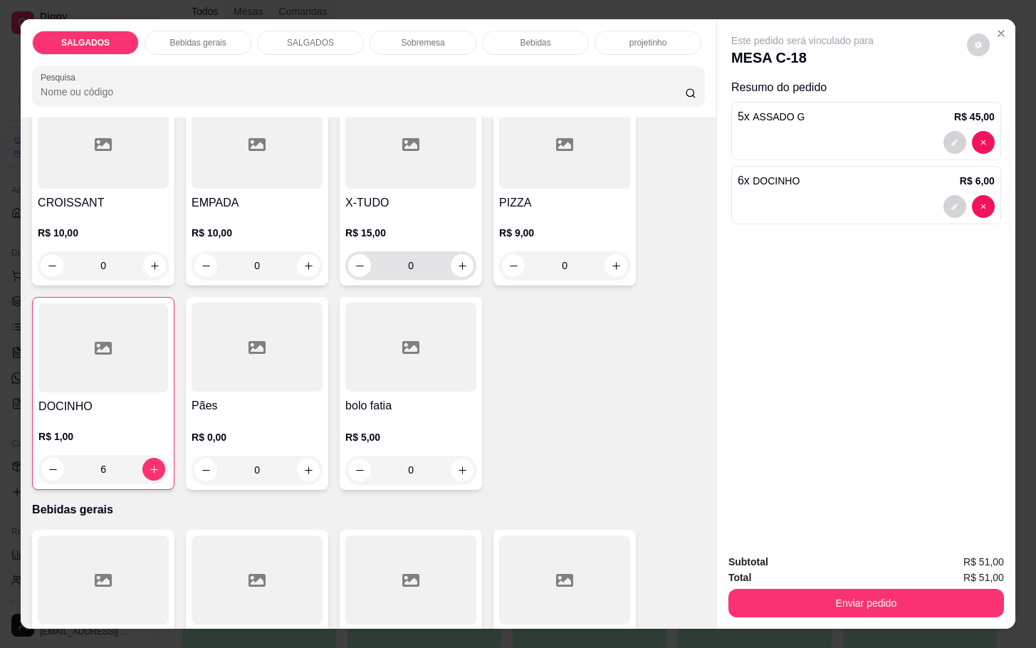
scroll to position [0, 0]
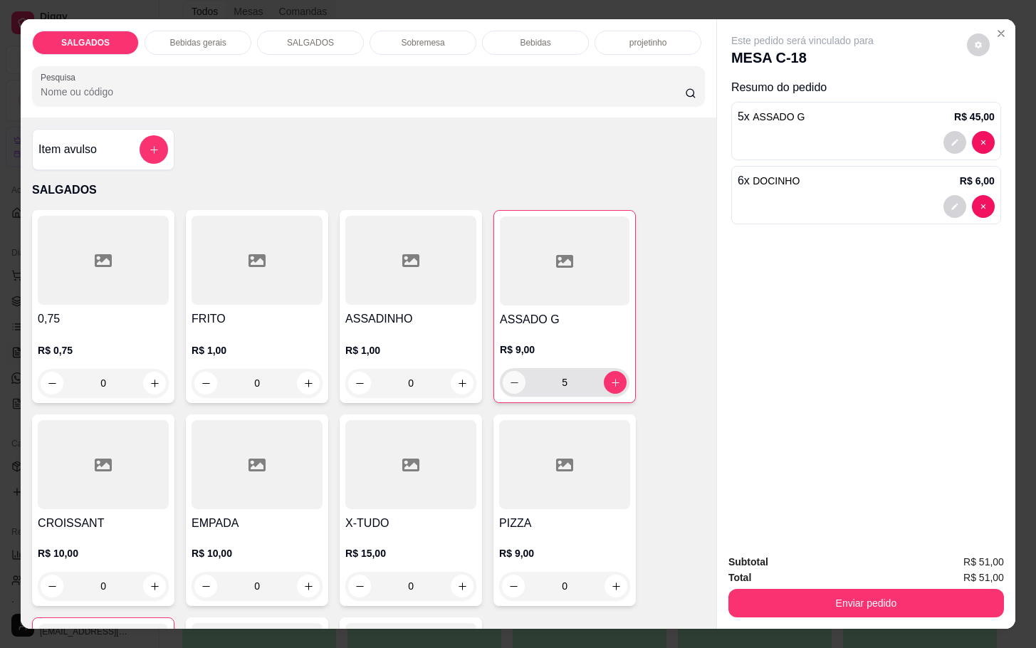
type input "6"
click at [509, 377] on icon "decrease-product-quantity" at bounding box center [514, 382] width 11 height 11
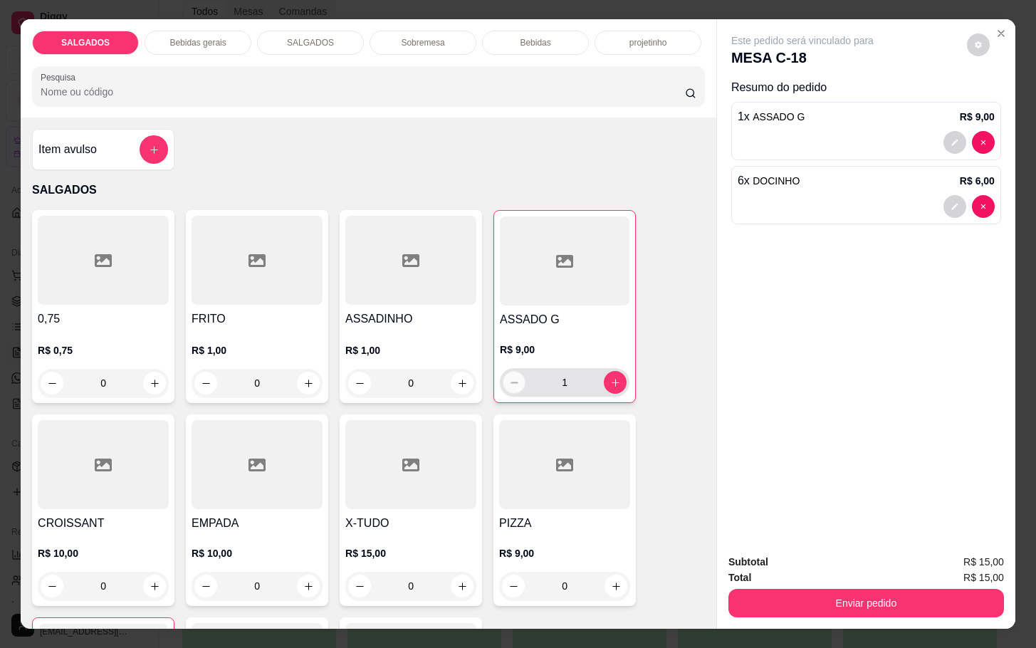
click at [509, 377] on icon "decrease-product-quantity" at bounding box center [514, 382] width 11 height 11
type input "0"
click at [508, 377] on icon "decrease-product-quantity" at bounding box center [513, 382] width 11 height 11
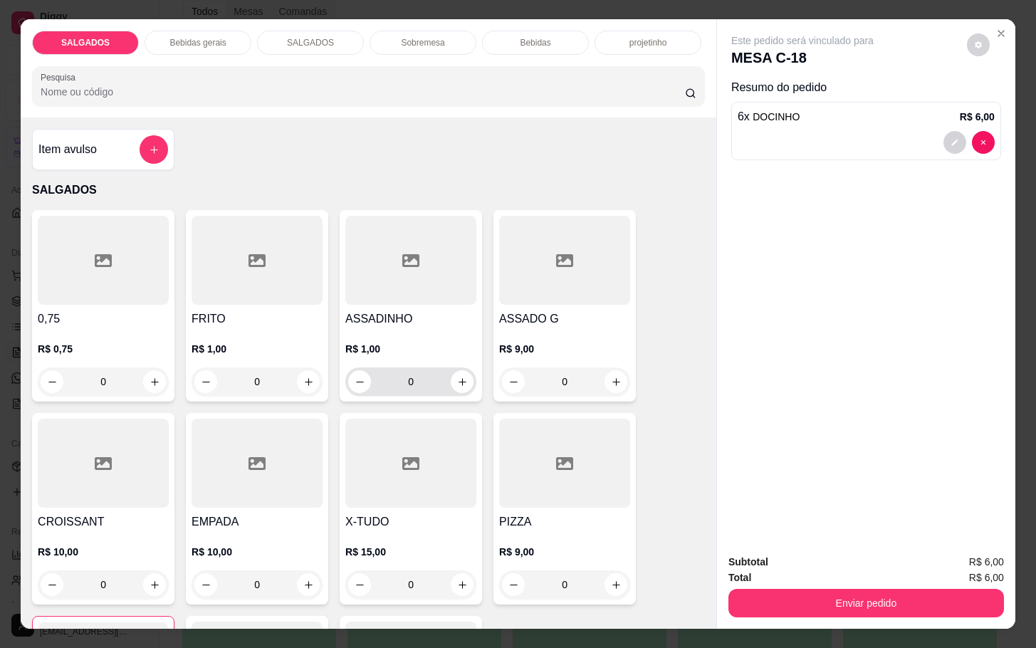
click at [432, 374] on input "0" at bounding box center [411, 381] width 80 height 28
click at [457, 382] on button "increase-product-quantity" at bounding box center [462, 382] width 22 height 22
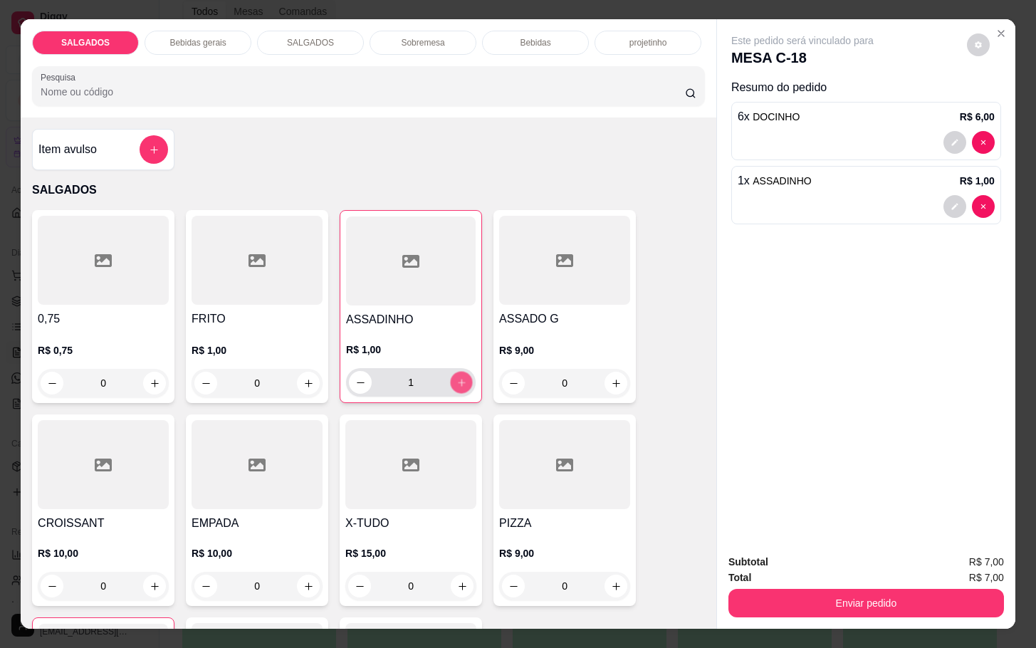
click at [457, 382] on button "increase-product-quantity" at bounding box center [462, 383] width 22 height 22
click at [457, 382] on button "increase-product-quantity" at bounding box center [461, 382] width 23 height 23
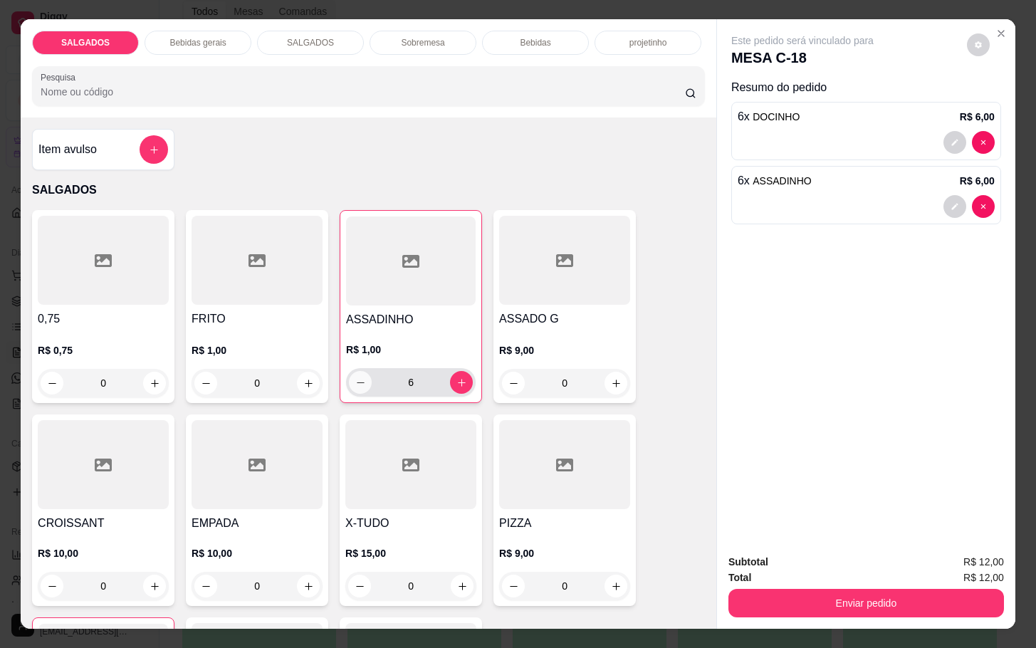
click at [355, 379] on icon "decrease-product-quantity" at bounding box center [360, 382] width 11 height 11
type input "5"
click at [823, 589] on button "Enviar pedido" at bounding box center [866, 603] width 276 height 28
click at [881, 612] on div "Subtotal R$ 11,00 Total R$ 11,00 Enviar pedido" at bounding box center [866, 586] width 298 height 86
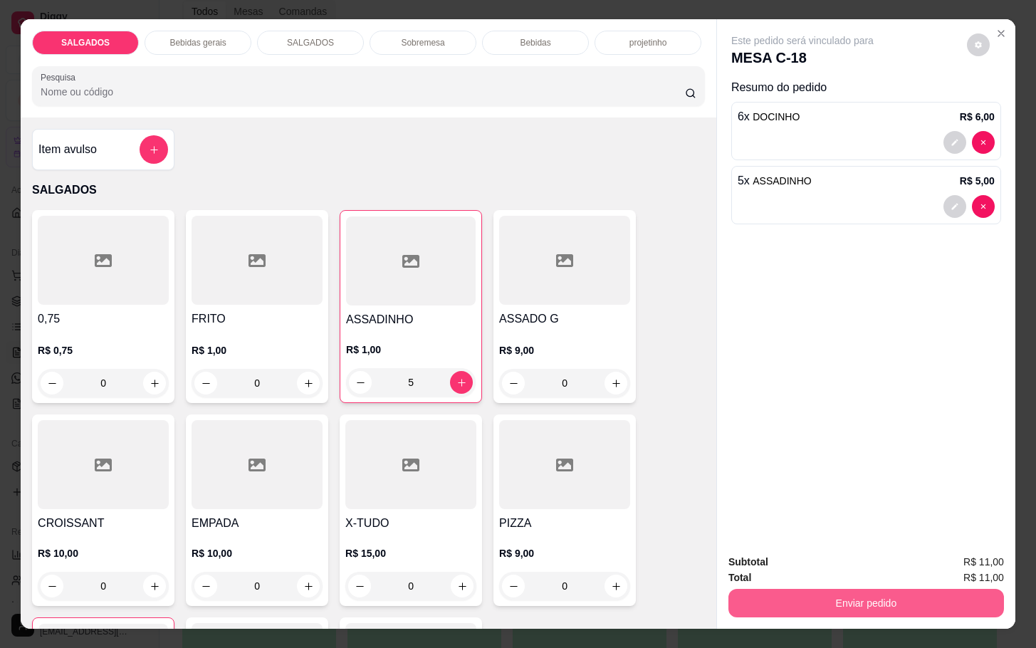
click at [880, 597] on button "Enviar pedido" at bounding box center [866, 603] width 276 height 28
click at [978, 558] on button "Enviar pedido" at bounding box center [965, 560] width 78 height 26
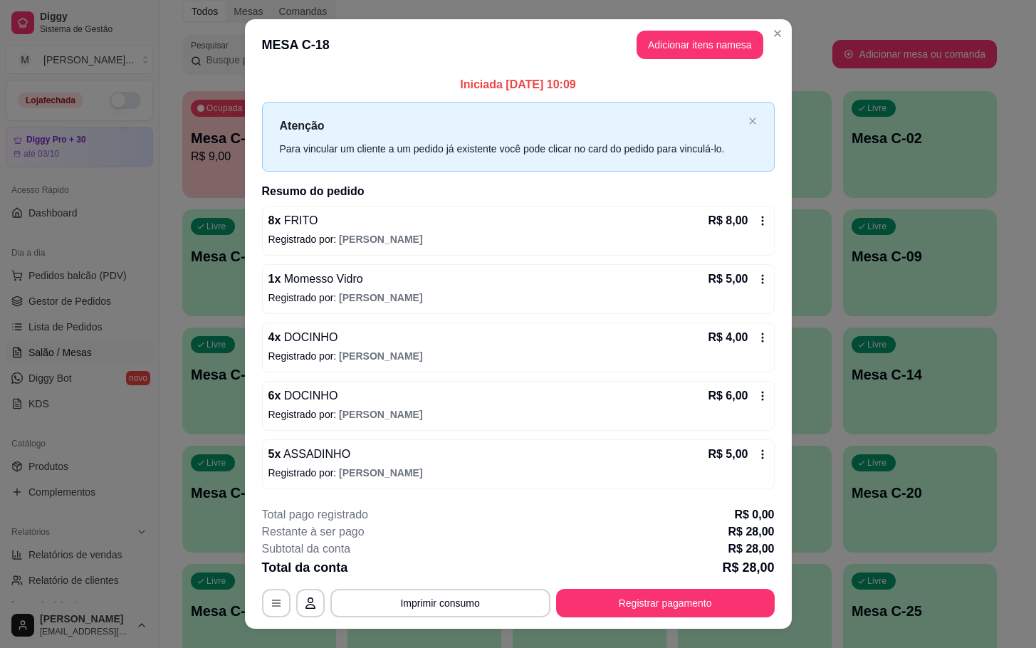
scroll to position [28, 0]
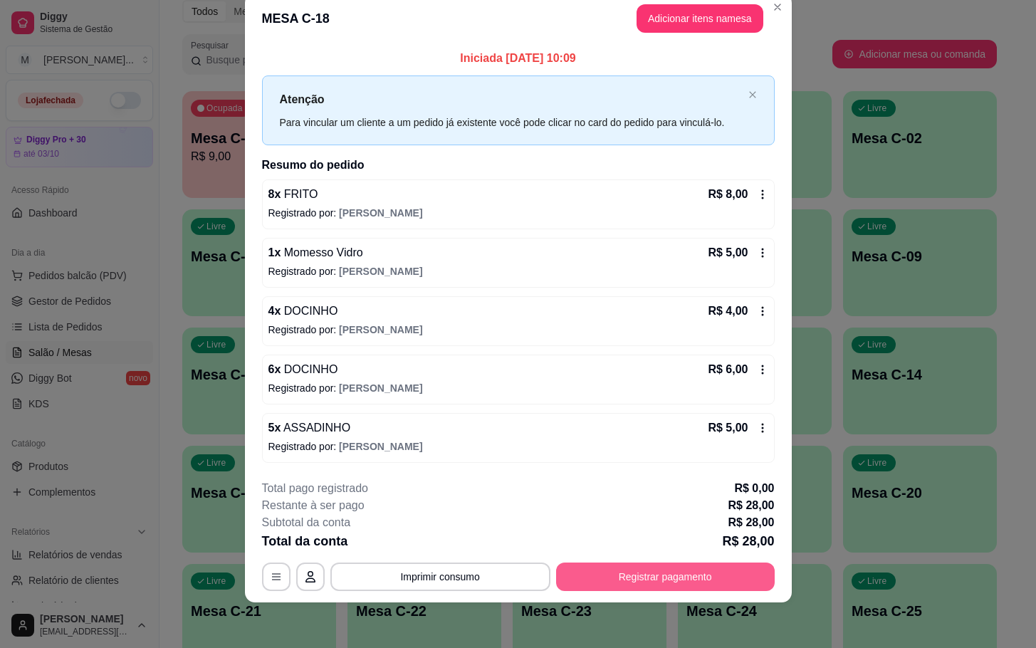
click at [583, 587] on button "Registrar pagamento" at bounding box center [665, 577] width 219 height 28
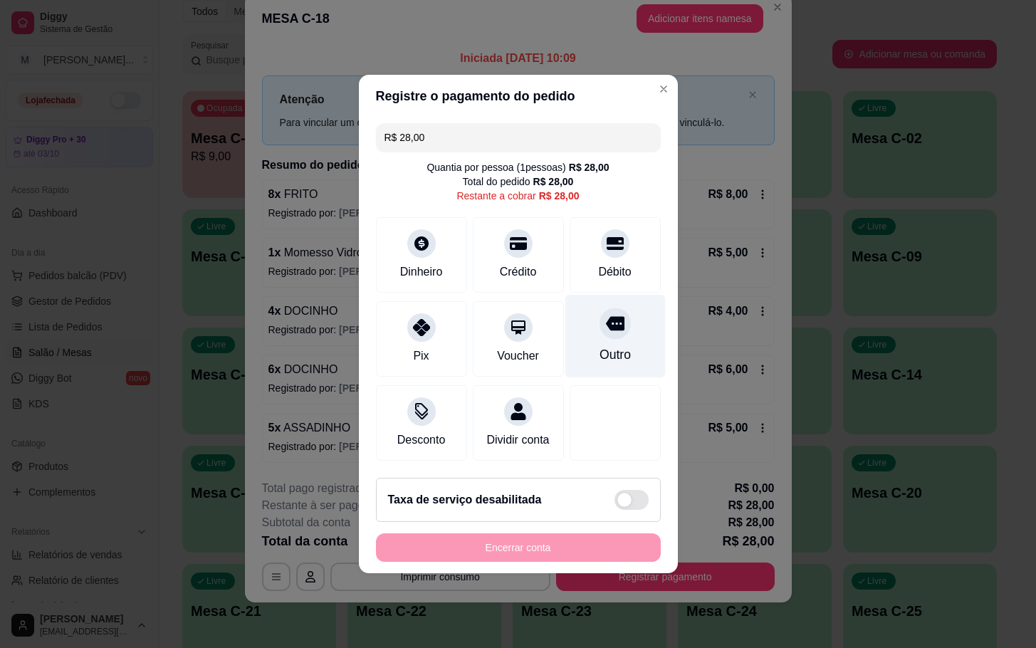
click at [573, 333] on div "Outro" at bounding box center [615, 336] width 100 height 83
type input "R$ 0,00"
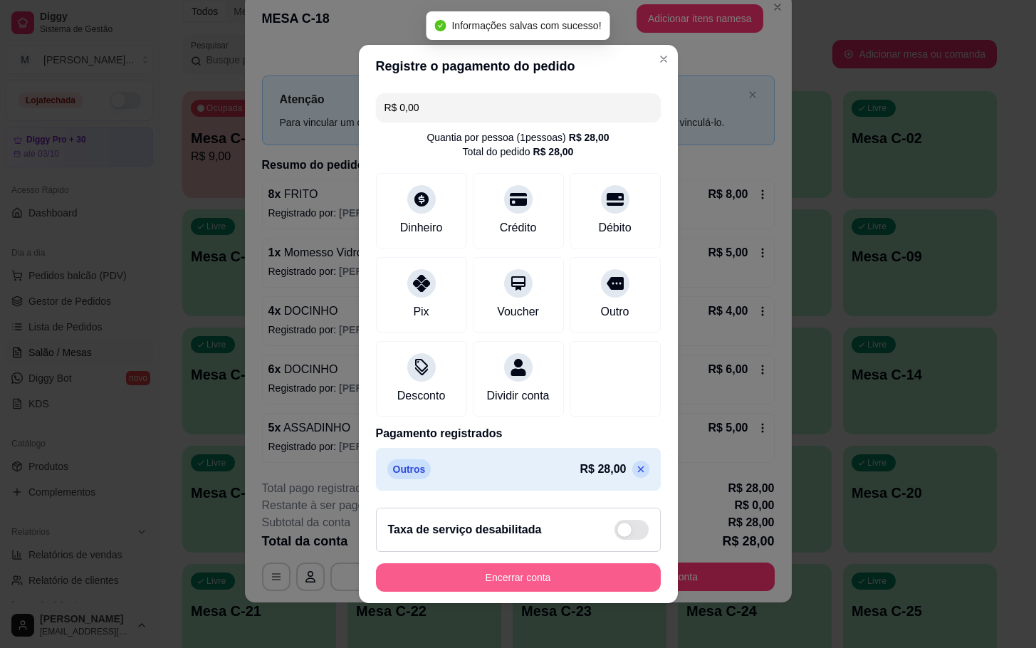
click at [597, 583] on button "Encerrar conta" at bounding box center [518, 577] width 285 height 28
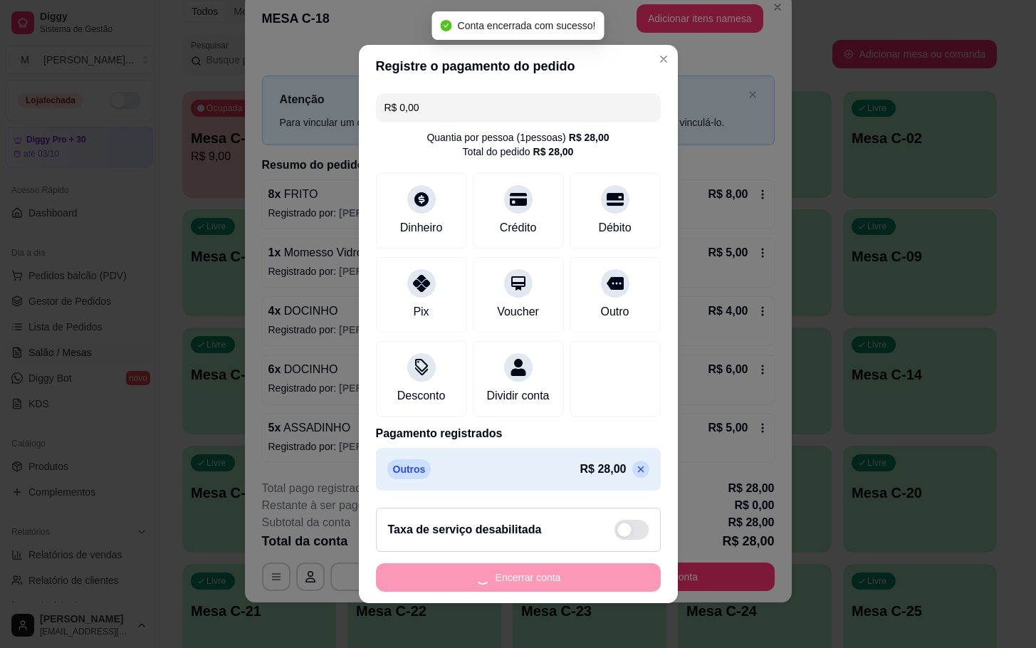
scroll to position [0, 0]
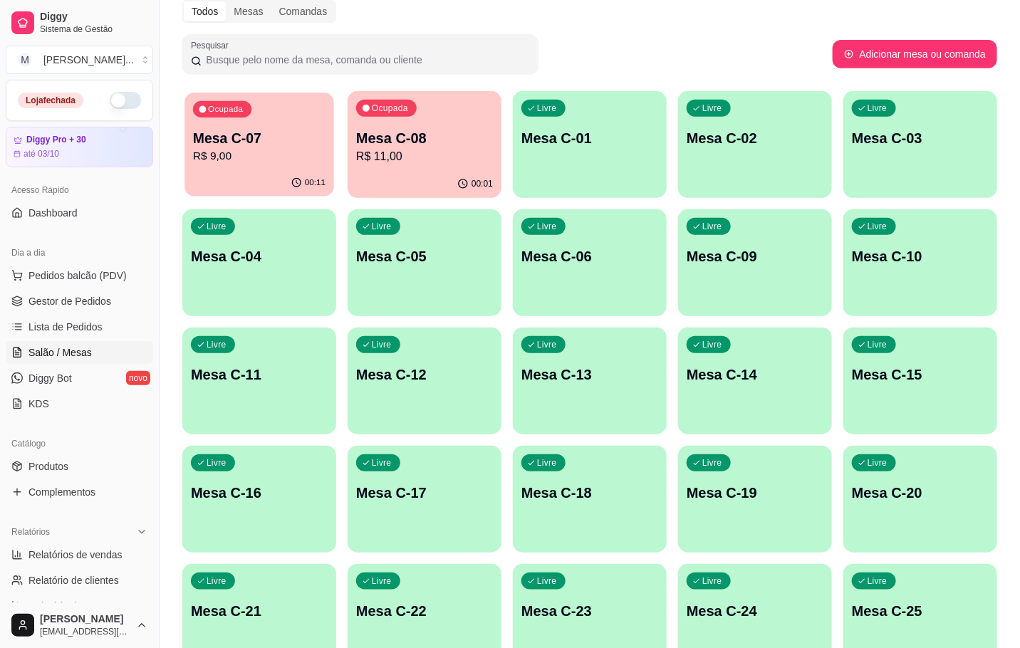
click at [214, 179] on div "00:11" at bounding box center [259, 182] width 150 height 27
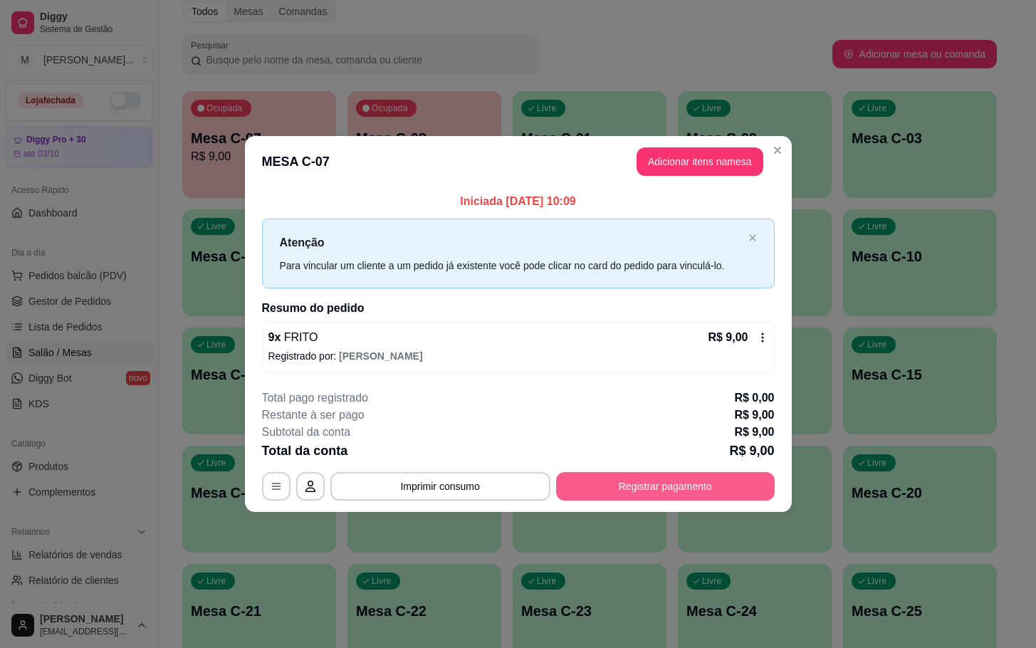
click at [710, 498] on button "Registrar pagamento" at bounding box center [665, 486] width 219 height 28
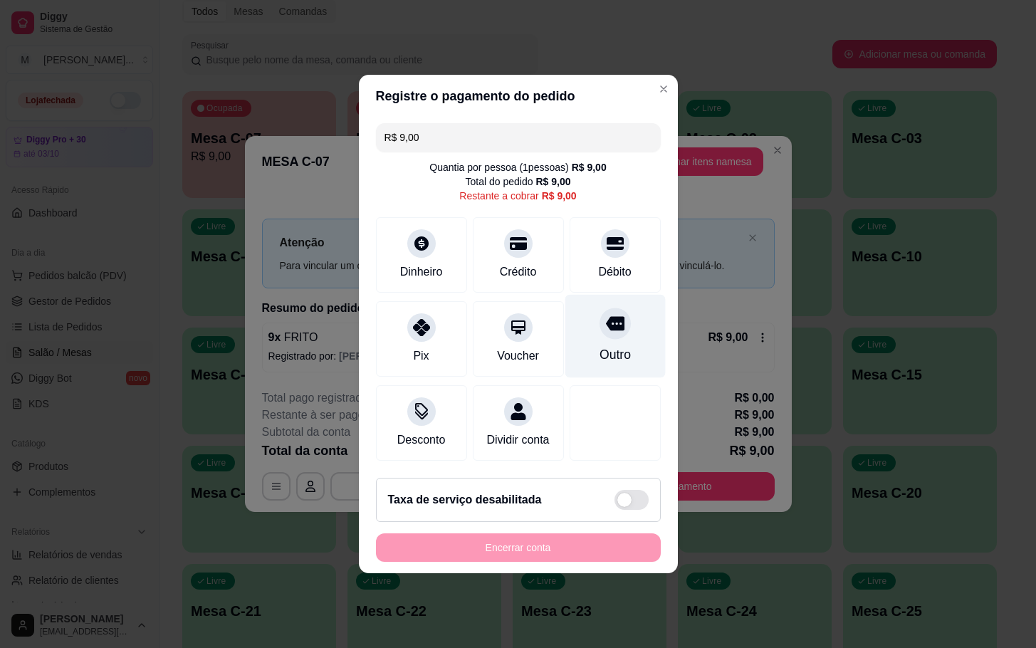
click at [605, 317] on icon at bounding box center [614, 324] width 19 height 14
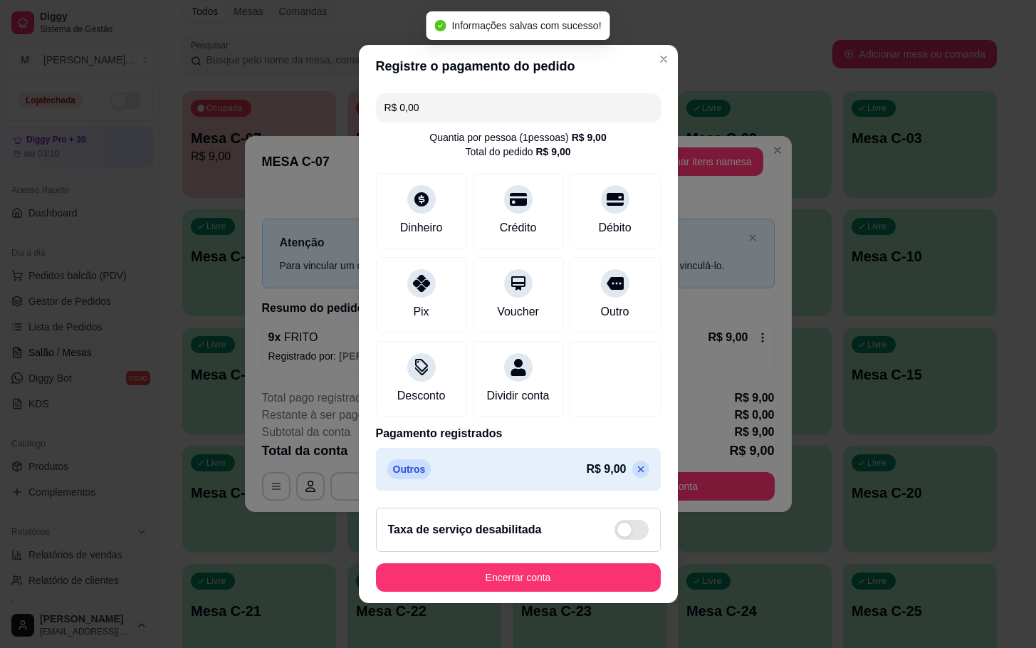
type input "R$ 0,00"
click at [605, 581] on button "Encerrar conta" at bounding box center [518, 577] width 285 height 28
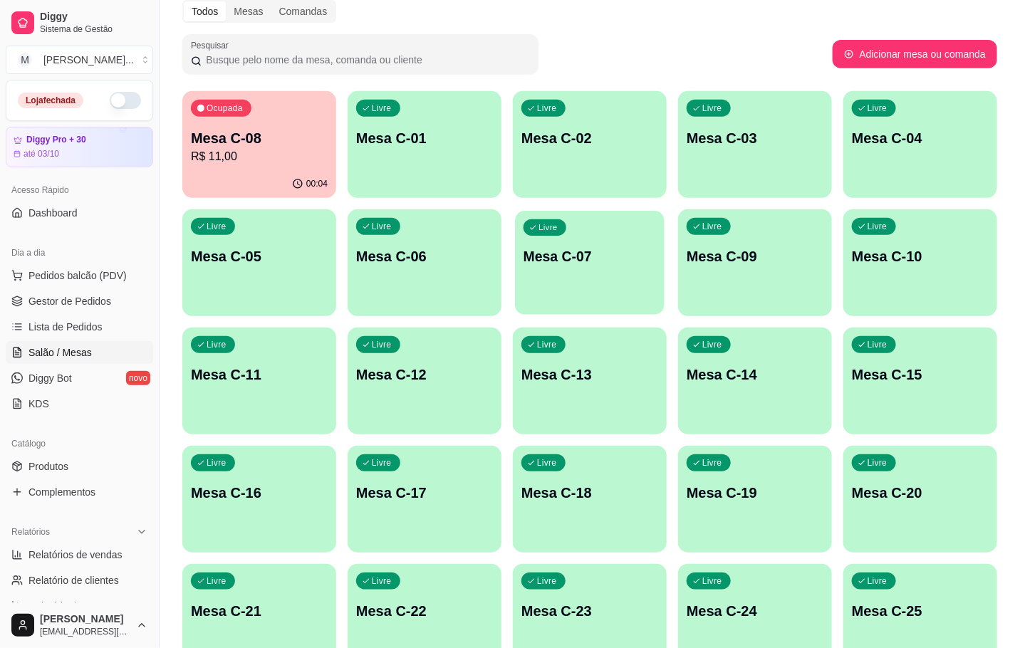
click at [313, 167] on div "Ocupada Mesa C-08 R$ 11,00" at bounding box center [259, 130] width 154 height 79
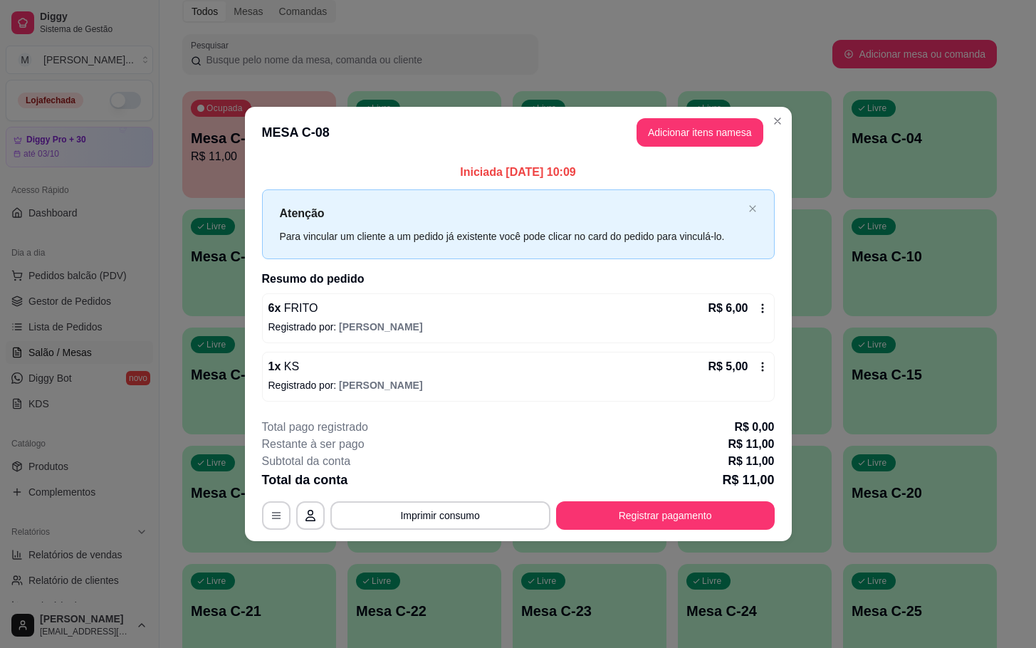
click at [663, 530] on button "Registrar pagamento" at bounding box center [665, 515] width 219 height 28
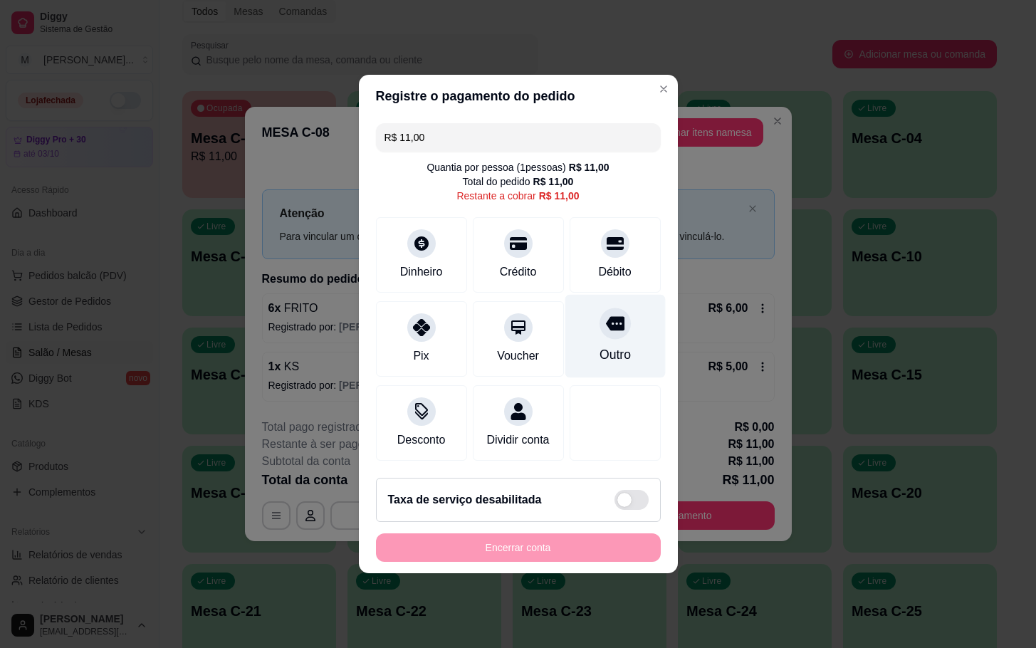
click at [618, 305] on div "Outro" at bounding box center [615, 336] width 100 height 83
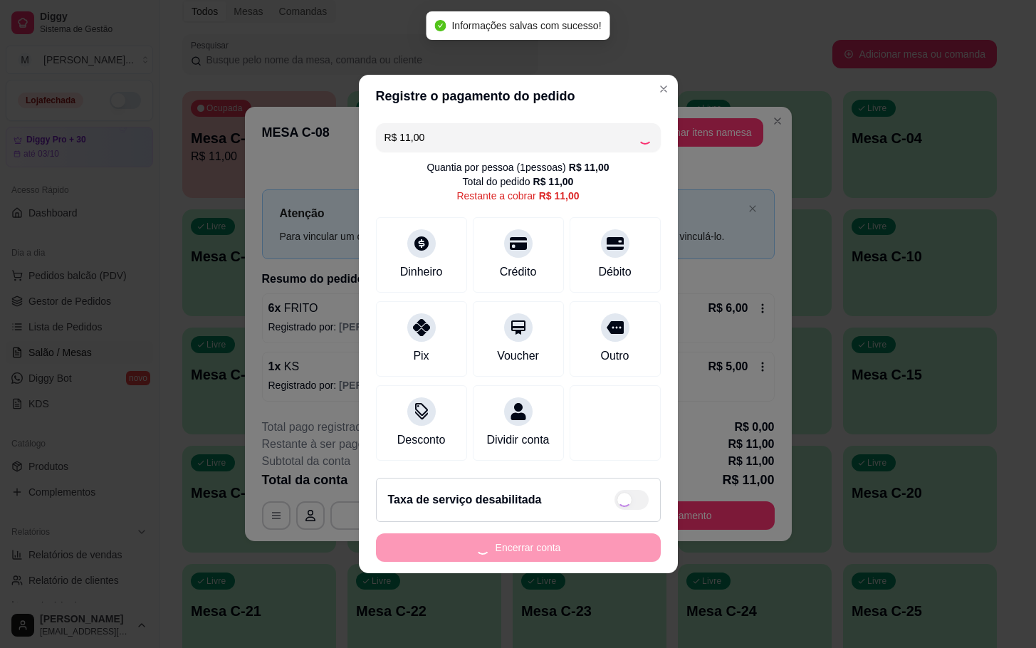
type input "R$ 0,00"
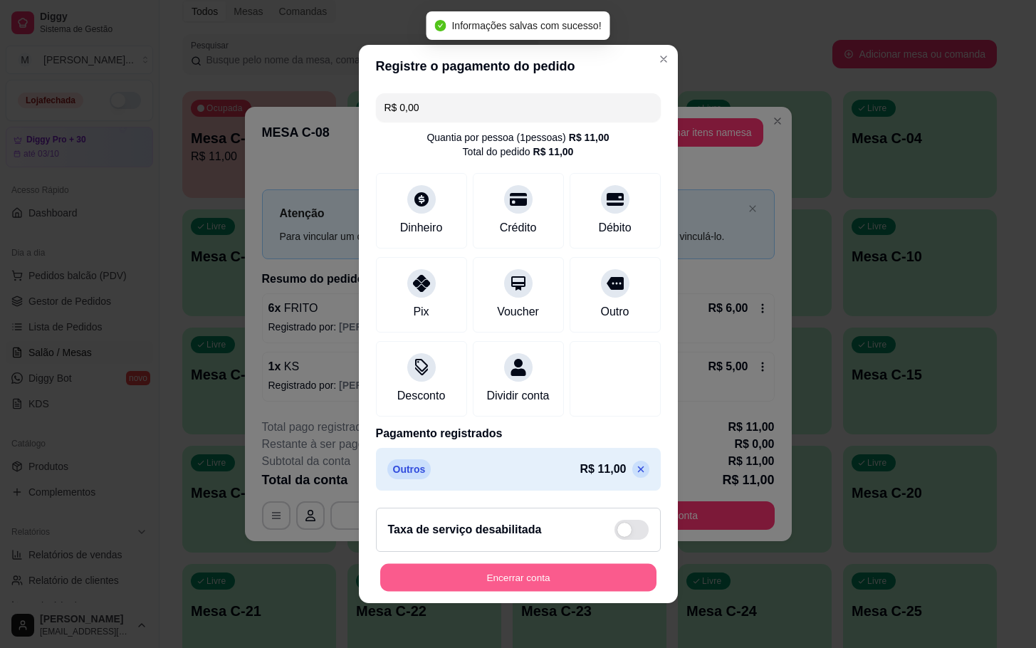
click at [575, 581] on button "Encerrar conta" at bounding box center [518, 578] width 276 height 28
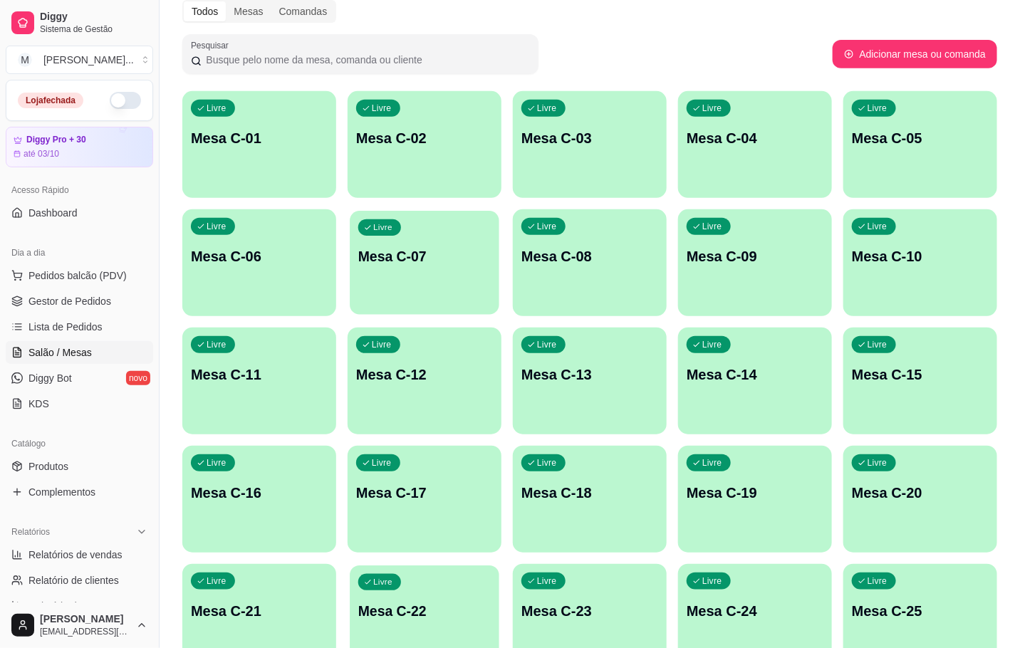
click at [426, 588] on div "Livre Mesa C-22" at bounding box center [425, 608] width 150 height 87
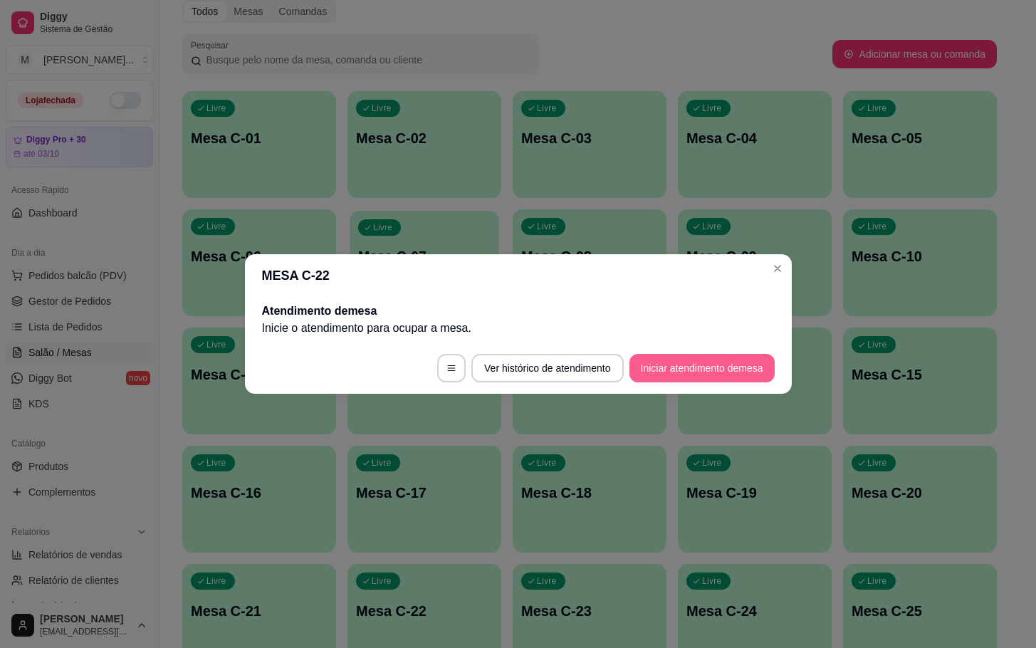
click at [671, 372] on button "Iniciar atendimento de mesa" at bounding box center [701, 368] width 145 height 28
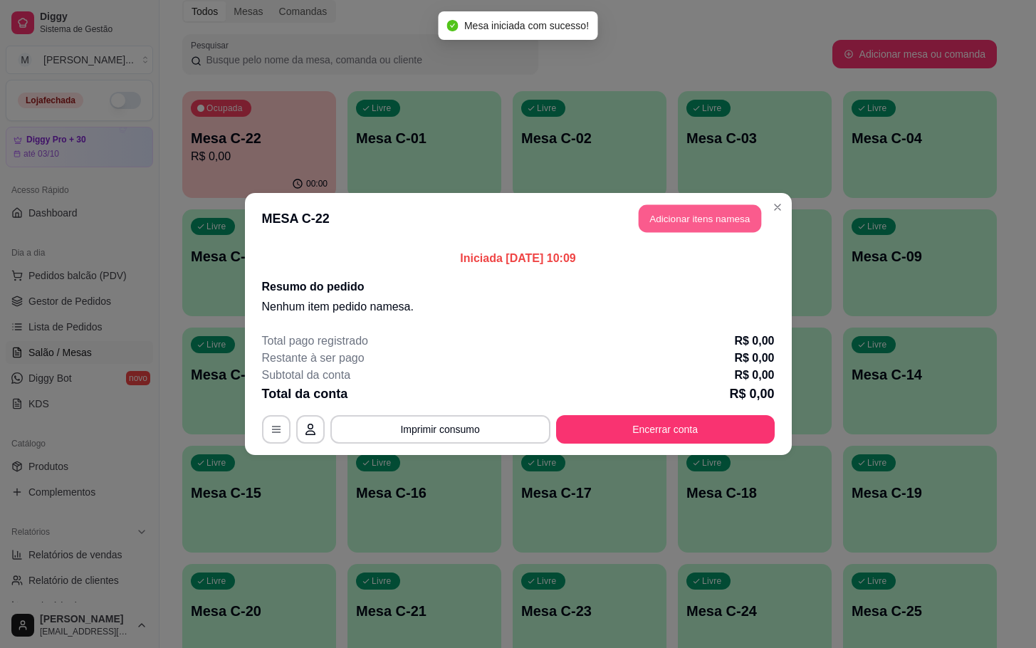
click at [660, 221] on button "Adicionar itens na mesa" at bounding box center [700, 219] width 122 height 28
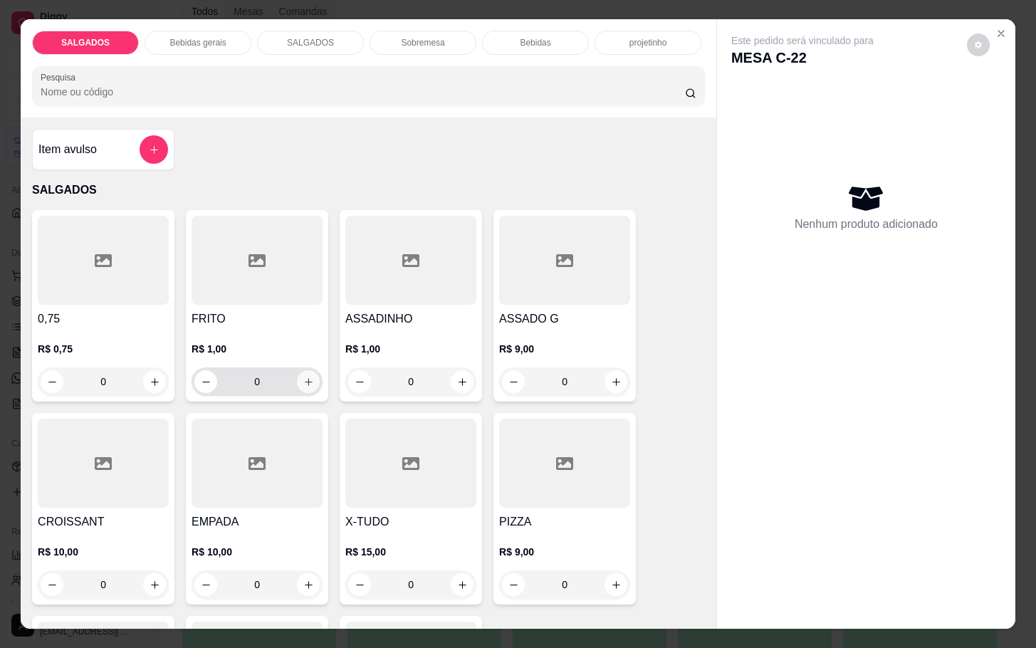
click at [302, 367] on div "0" at bounding box center [256, 381] width 125 height 28
click at [303, 377] on icon "increase-product-quantity" at bounding box center [308, 382] width 11 height 11
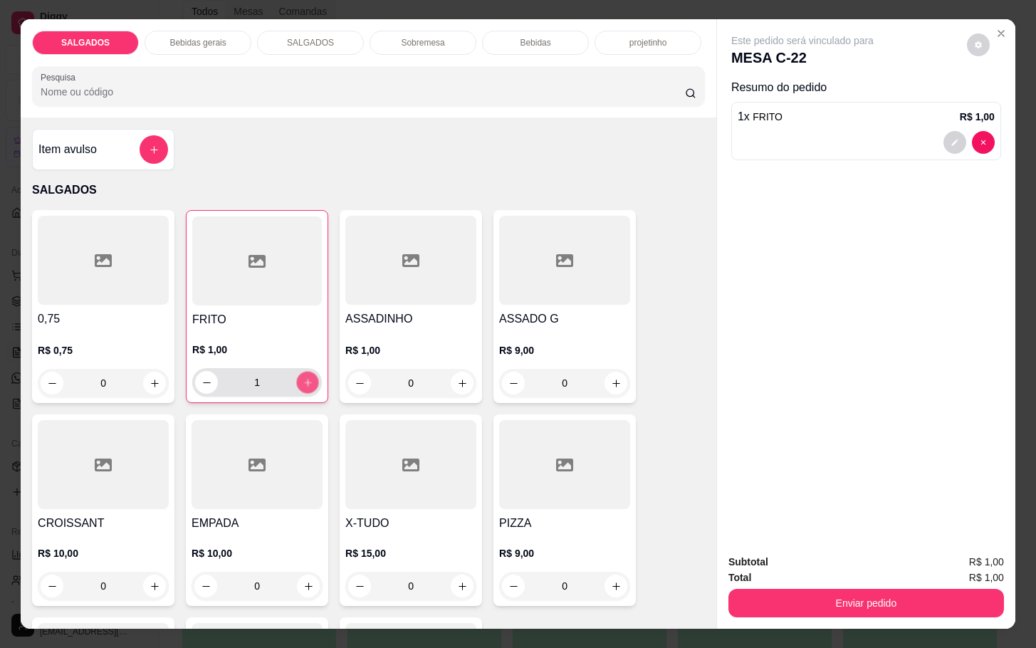
click at [303, 377] on icon "increase-product-quantity" at bounding box center [308, 382] width 11 height 11
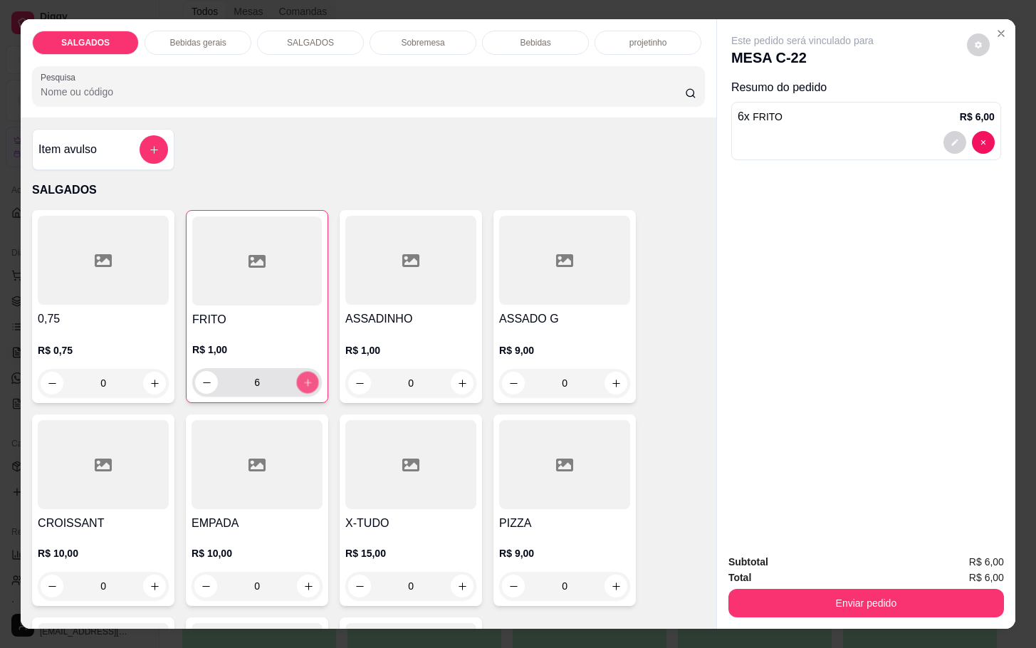
click at [303, 377] on icon "increase-product-quantity" at bounding box center [308, 382] width 11 height 11
type input "10"
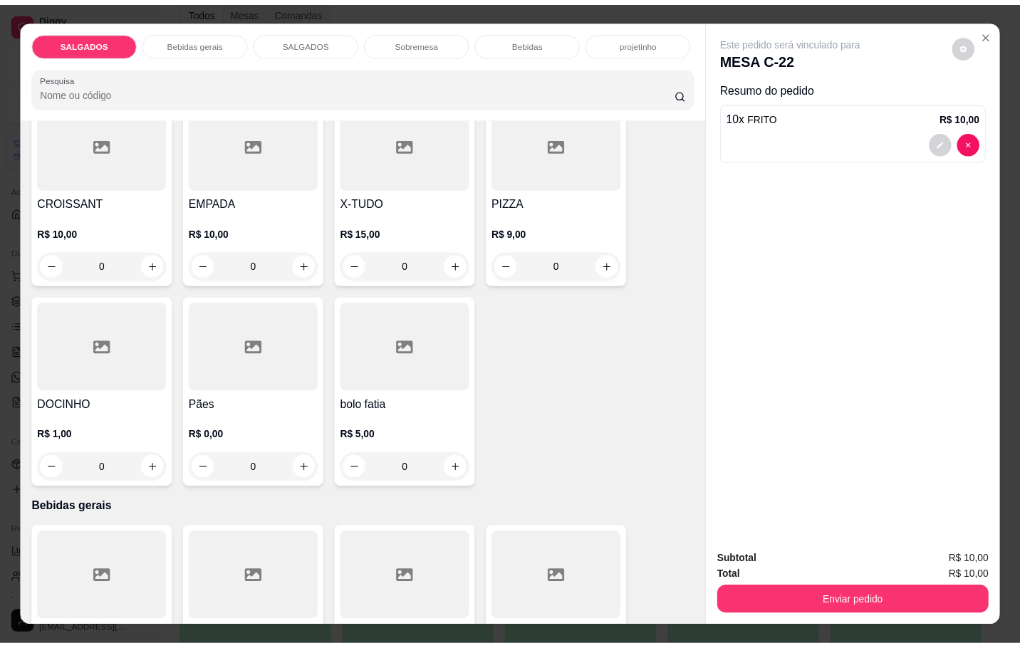
scroll to position [427, 0]
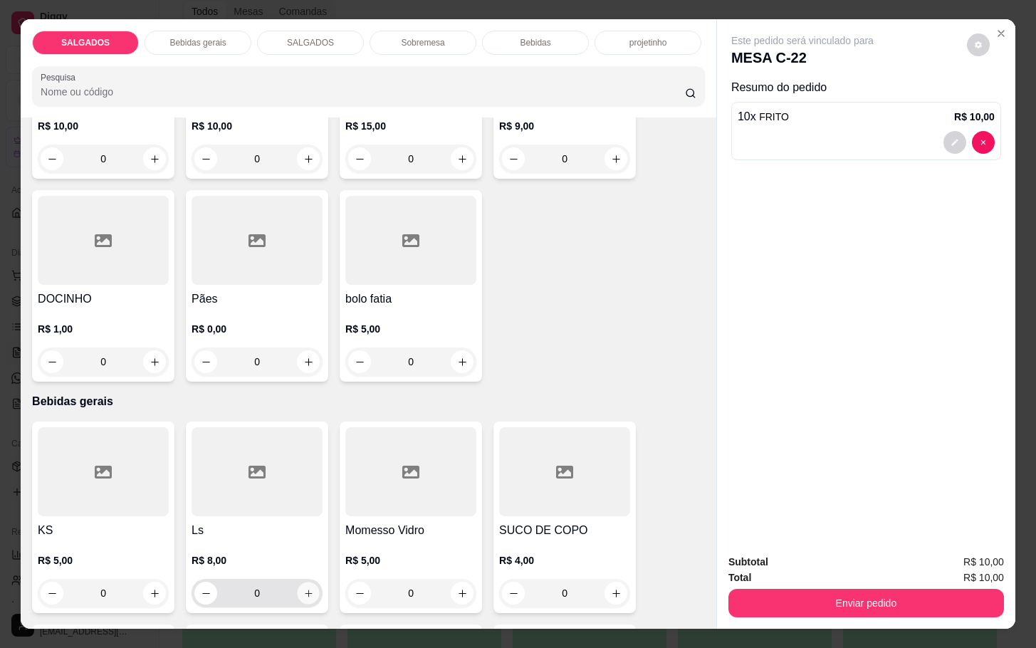
click at [303, 588] on icon "increase-product-quantity" at bounding box center [308, 593] width 11 height 11
type input "1"
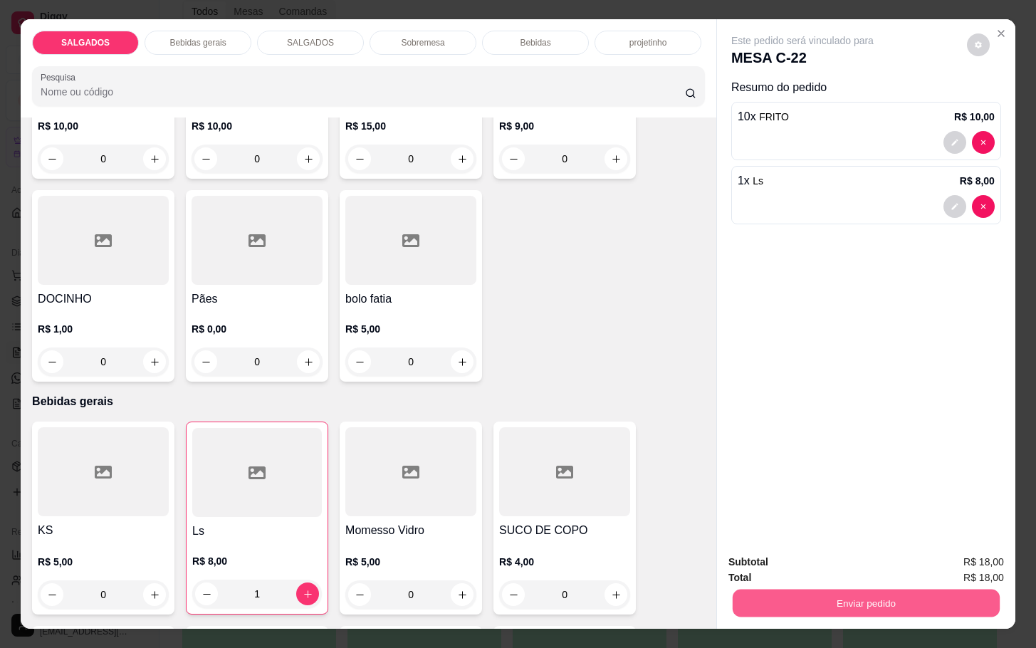
click at [805, 590] on button "Enviar pedido" at bounding box center [866, 603] width 267 height 28
click at [949, 551] on button "Enviar pedido" at bounding box center [964, 560] width 80 height 27
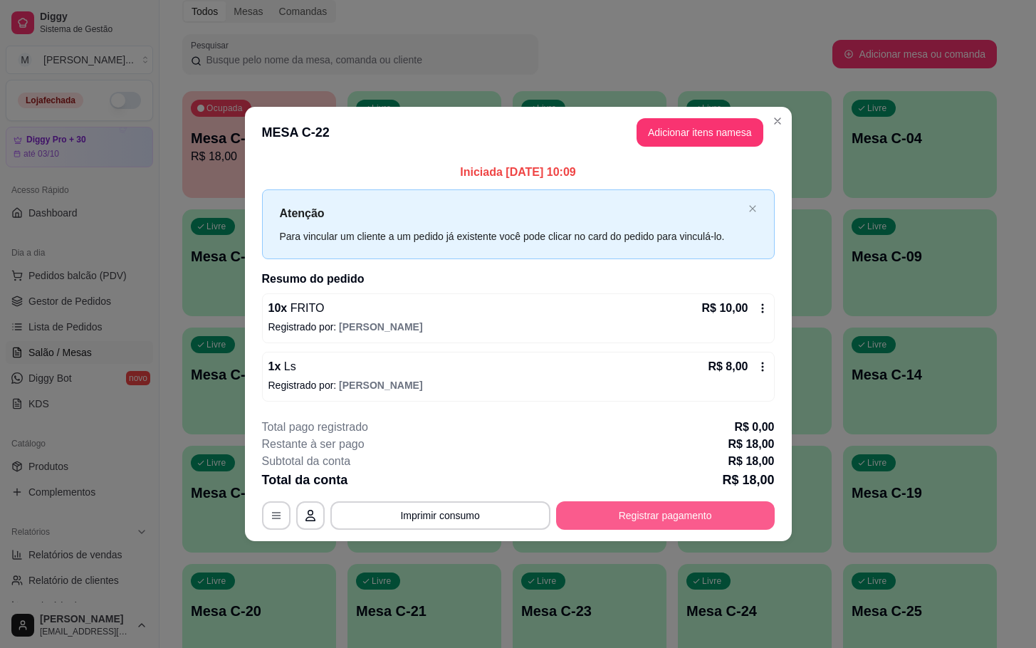
click at [631, 517] on button "Registrar pagamento" at bounding box center [665, 515] width 219 height 28
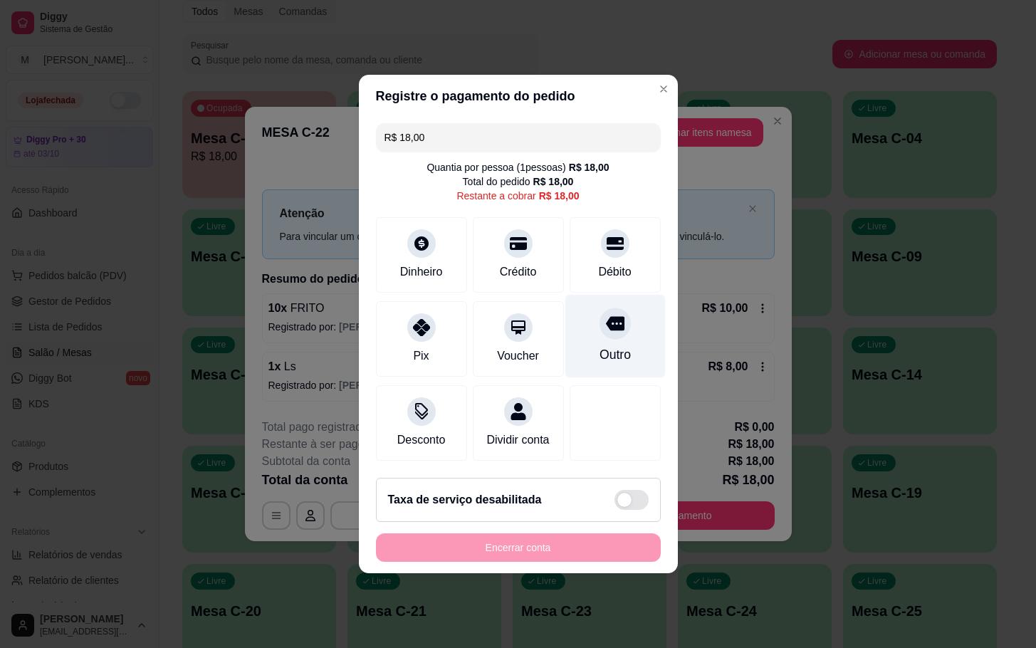
click at [618, 338] on div "Outro" at bounding box center [615, 336] width 100 height 83
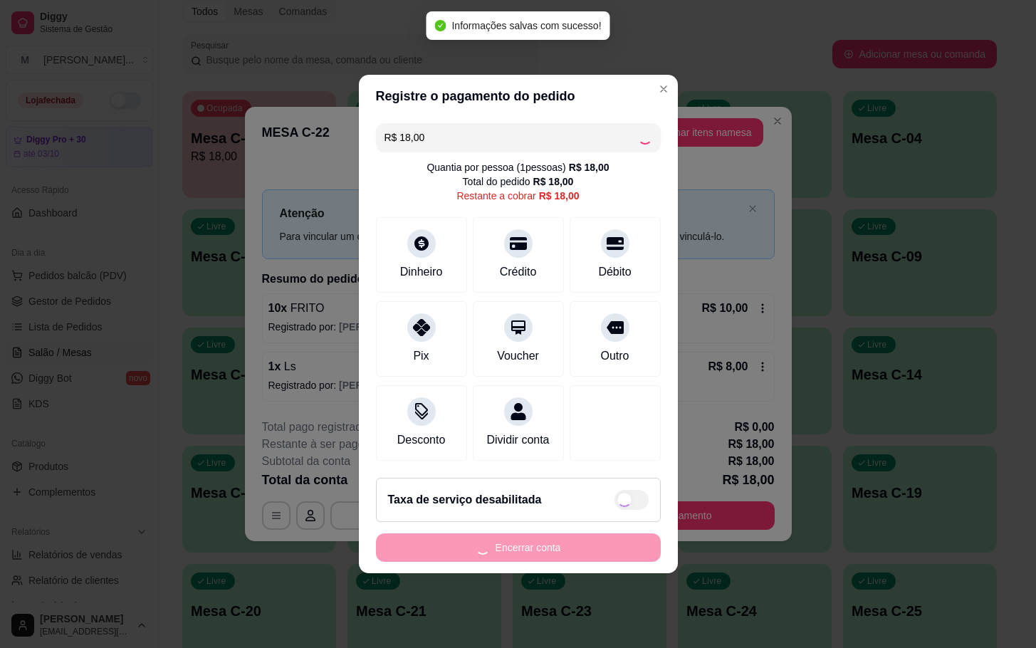
type input "R$ 0,00"
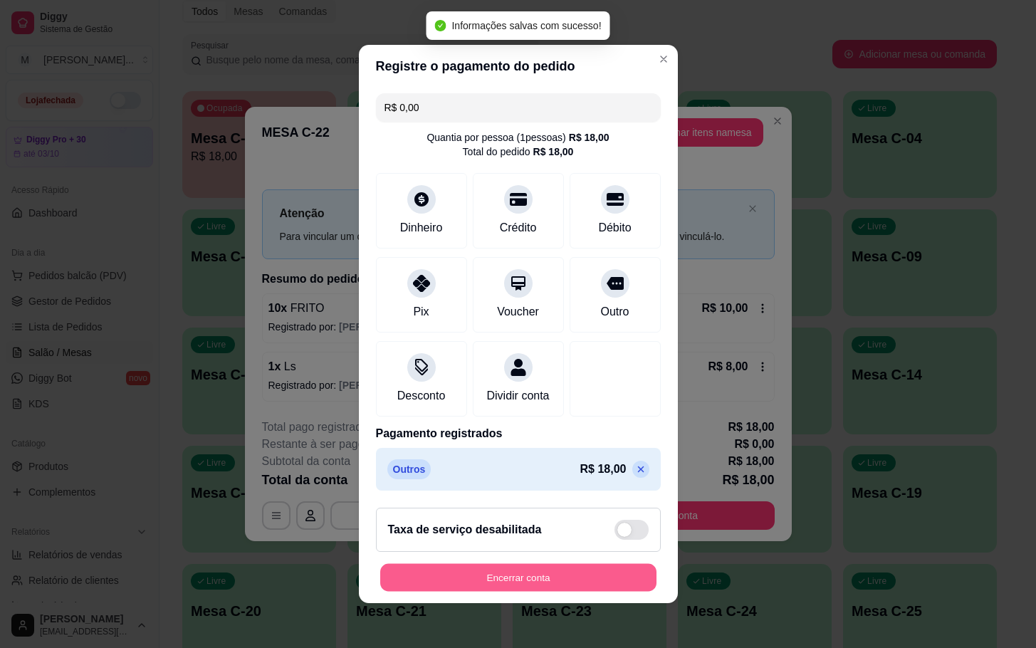
click at [583, 582] on button "Encerrar conta" at bounding box center [518, 578] width 276 height 28
